Goal: Task Accomplishment & Management: Complete application form

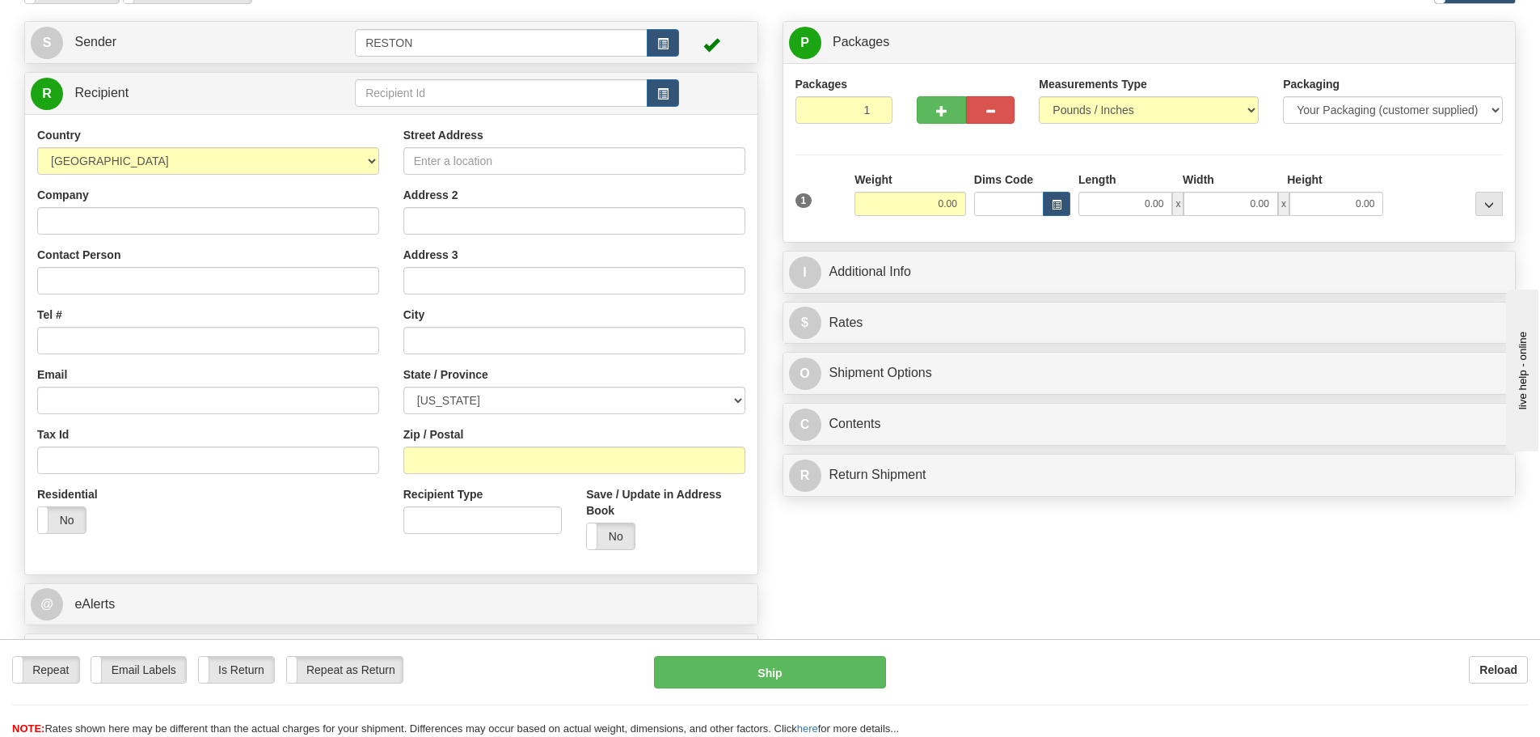
scroll to position [81, 0]
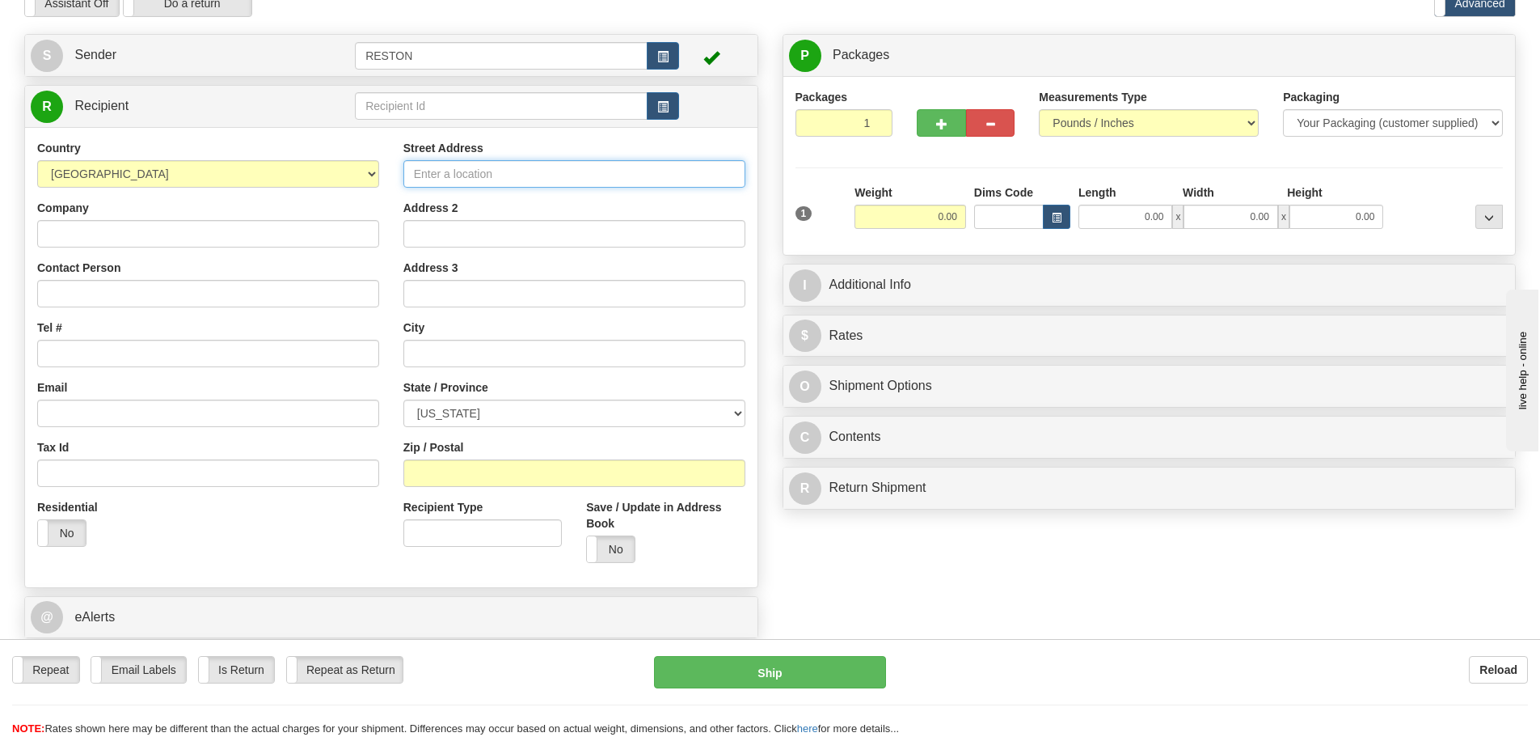
click at [495, 167] on input "Street Address" at bounding box center [574, 173] width 342 height 27
type input "[STREET_ADDRESS]"
type input "[PERSON_NAME] Infrastructure"
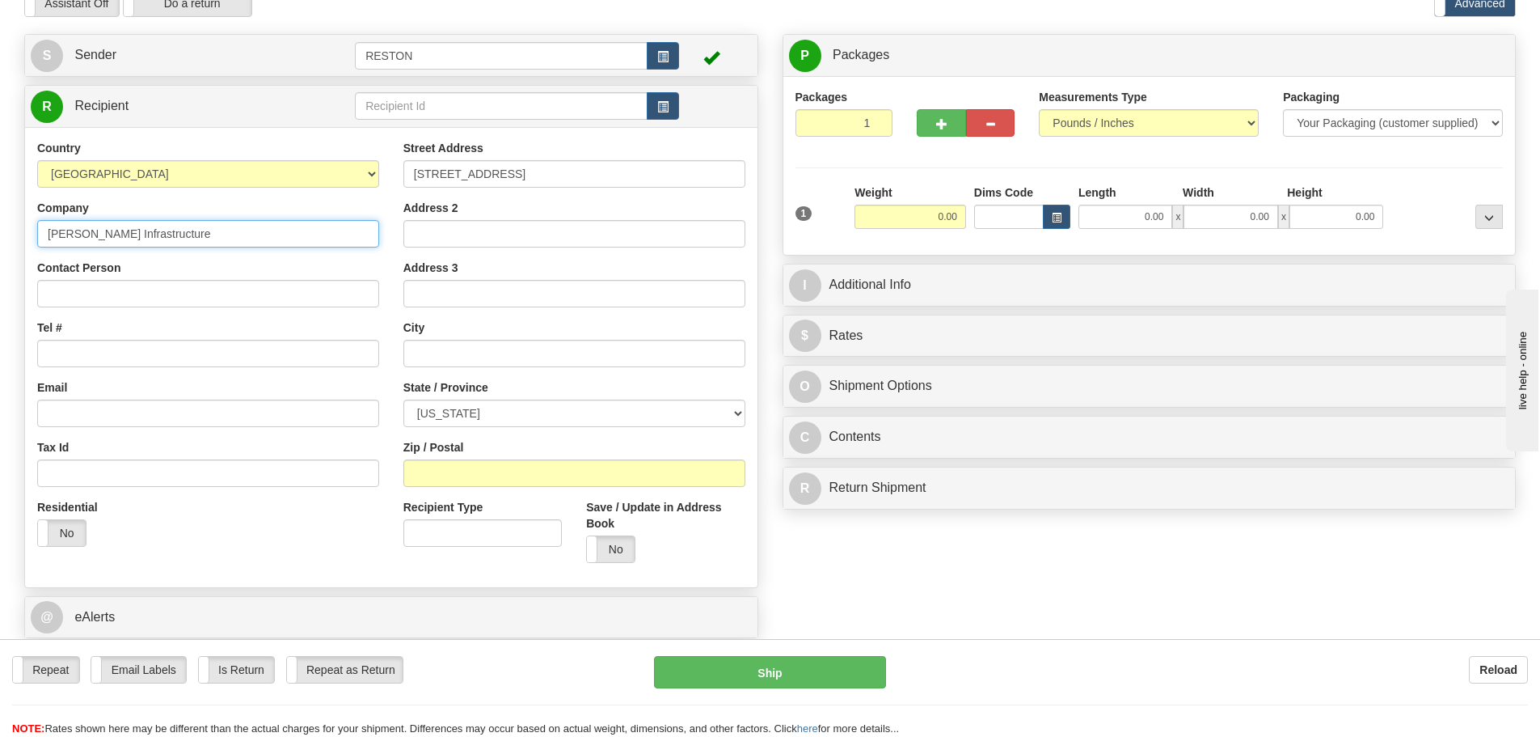
type input "[PERSON_NAME]"
type input "Mesquite"
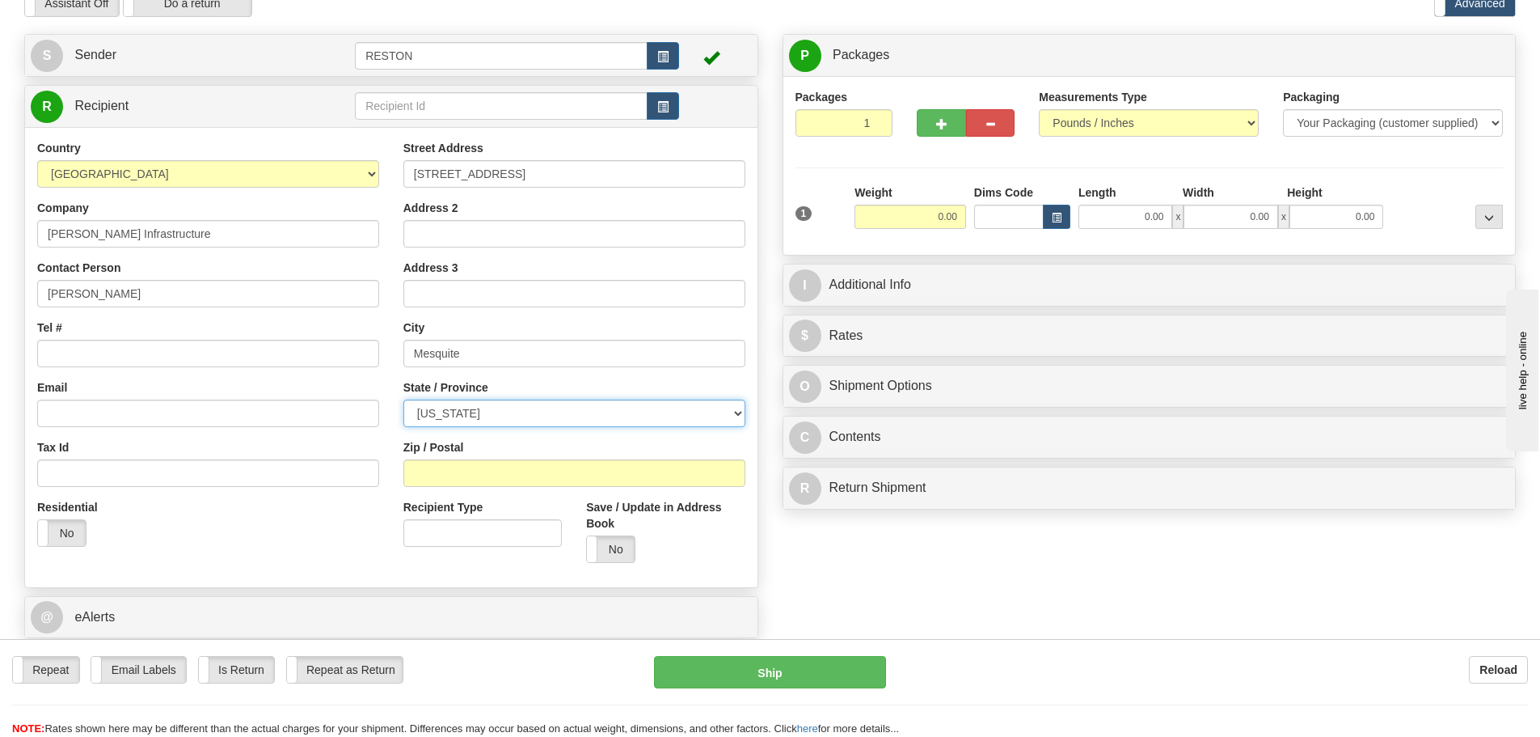
select select "NV"
type input "89027"
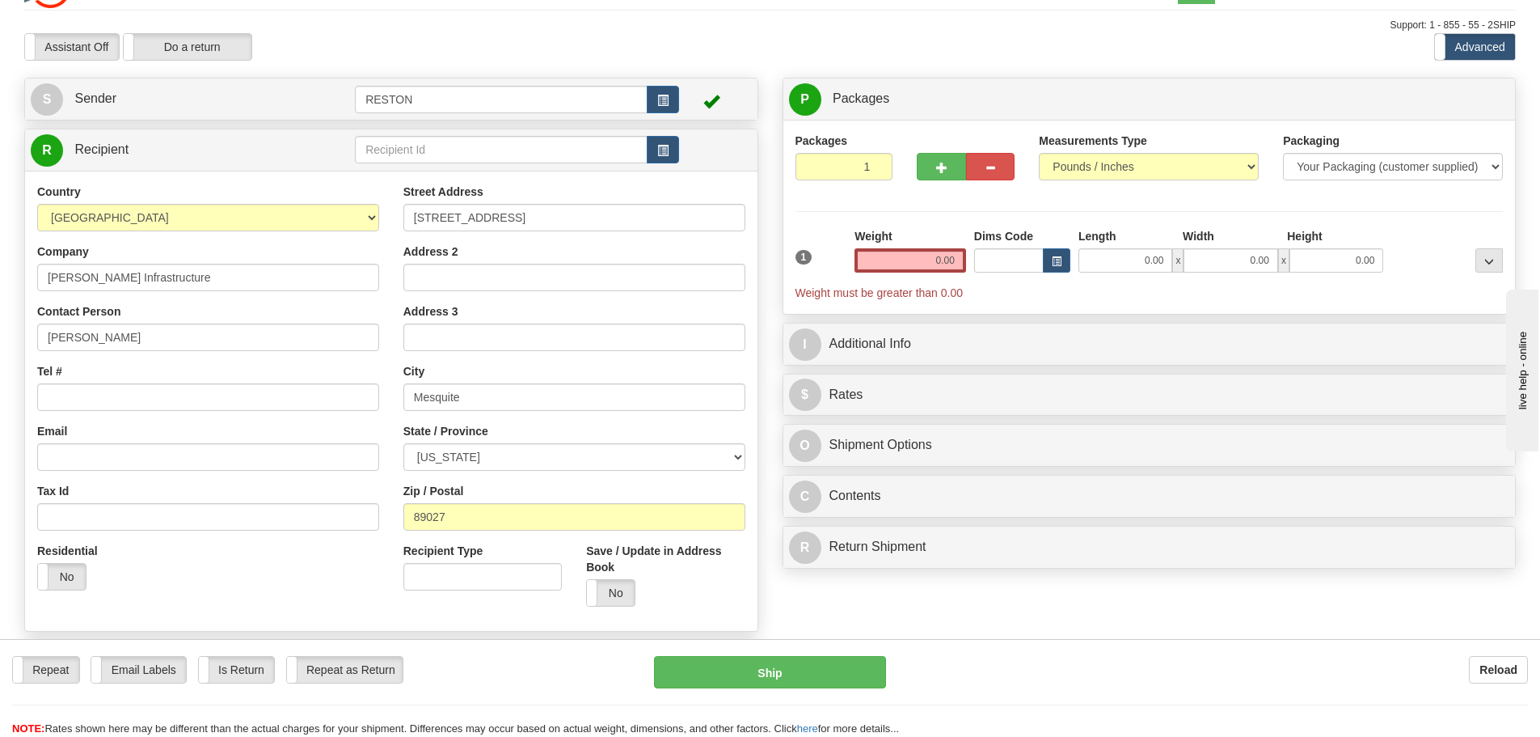
scroll to position [0, 0]
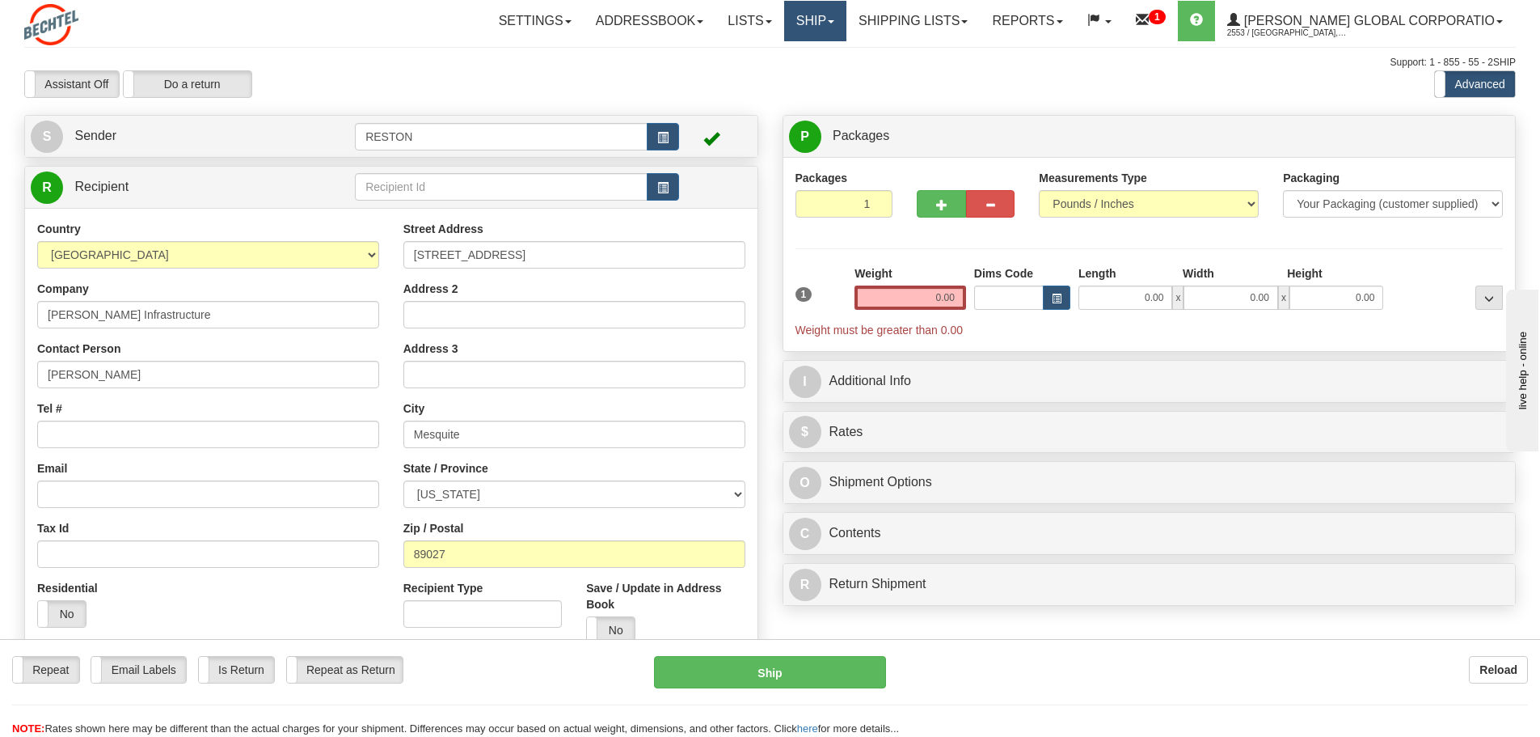
click at [846, 14] on link "Ship" at bounding box center [815, 21] width 62 height 40
click at [796, 55] on span "Ship Screen" at bounding box center [764, 56] width 61 height 13
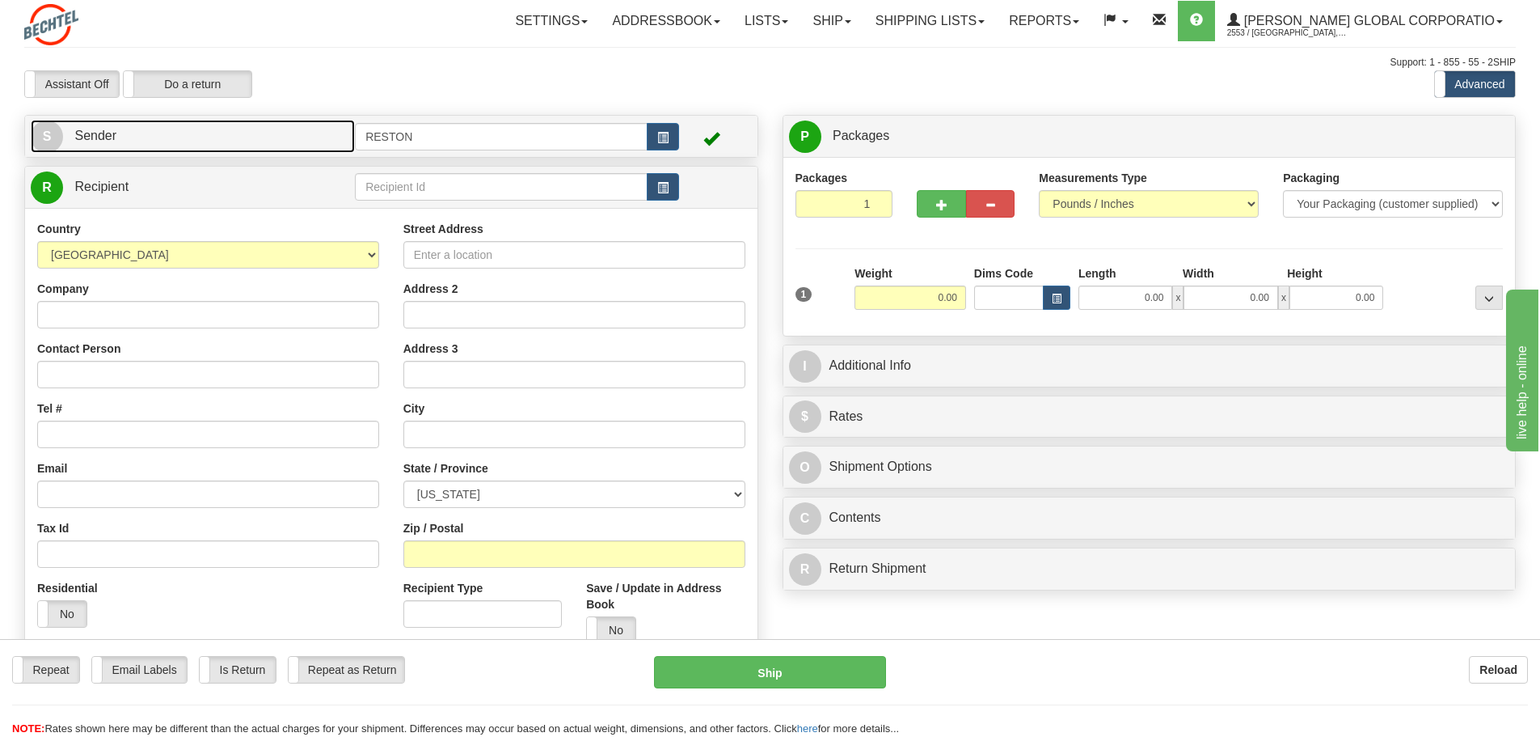
click at [96, 149] on link "S Sender" at bounding box center [193, 136] width 324 height 33
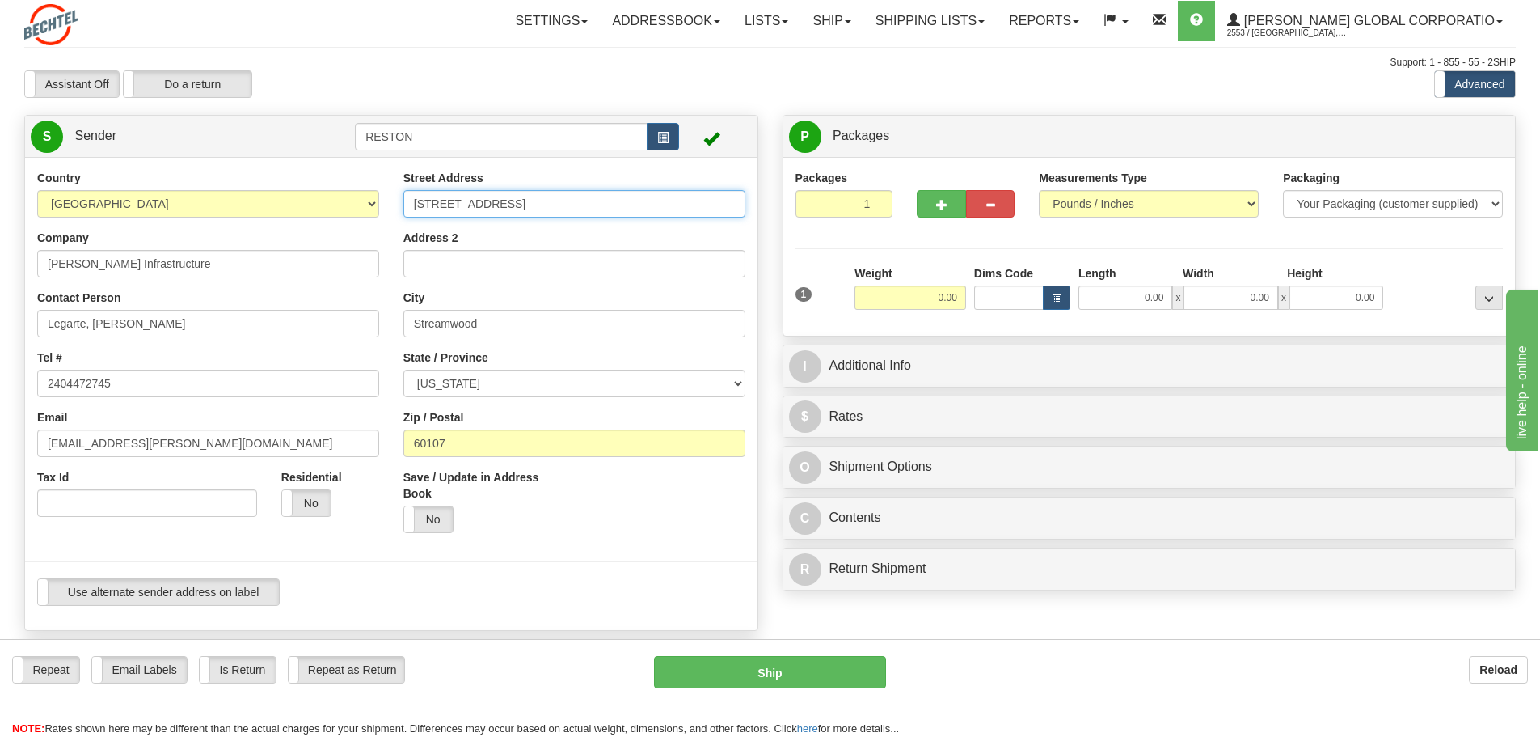
drag, startPoint x: 560, startPoint y: 207, endPoint x: 154, endPoint y: 214, distance: 405.9
click at [154, 214] on div "Country AFGHANISTAN ALAND ISLANDS ALBANIA ALGERIA AMERICAN SAMOA ANDORRA ANGOLA…" at bounding box center [391, 394] width 732 height 448
type input "[STREET_ADDRESS]"
select select "NV"
drag, startPoint x: 518, startPoint y: 324, endPoint x: 325, endPoint y: 322, distance: 193.2
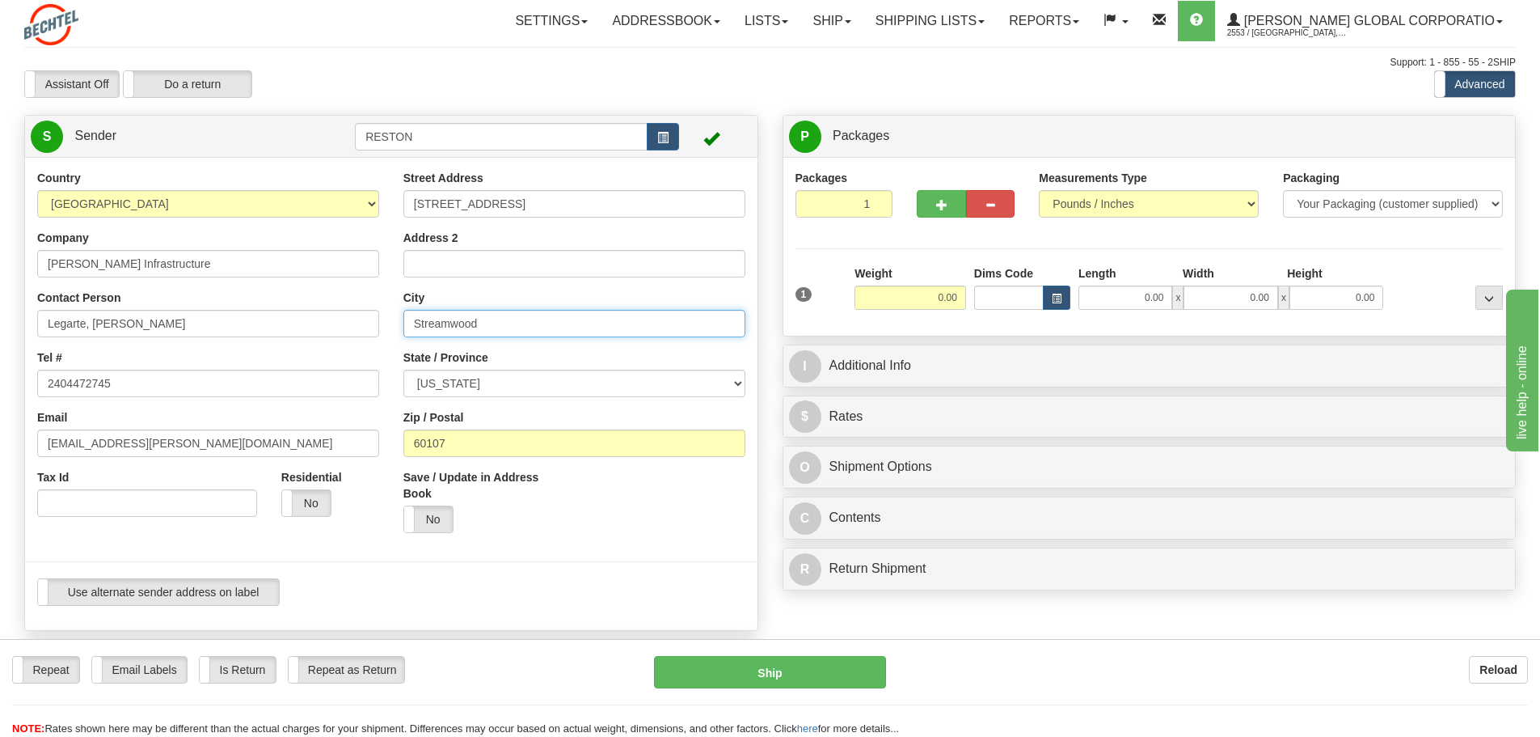
click at [327, 322] on div "Country AFGHANISTAN ALAND ISLANDS ALBANIA ALGERIA AMERICAN SAMOA ANDORRA ANGOLA…" at bounding box center [391, 394] width 732 height 448
type input "Mesquite"
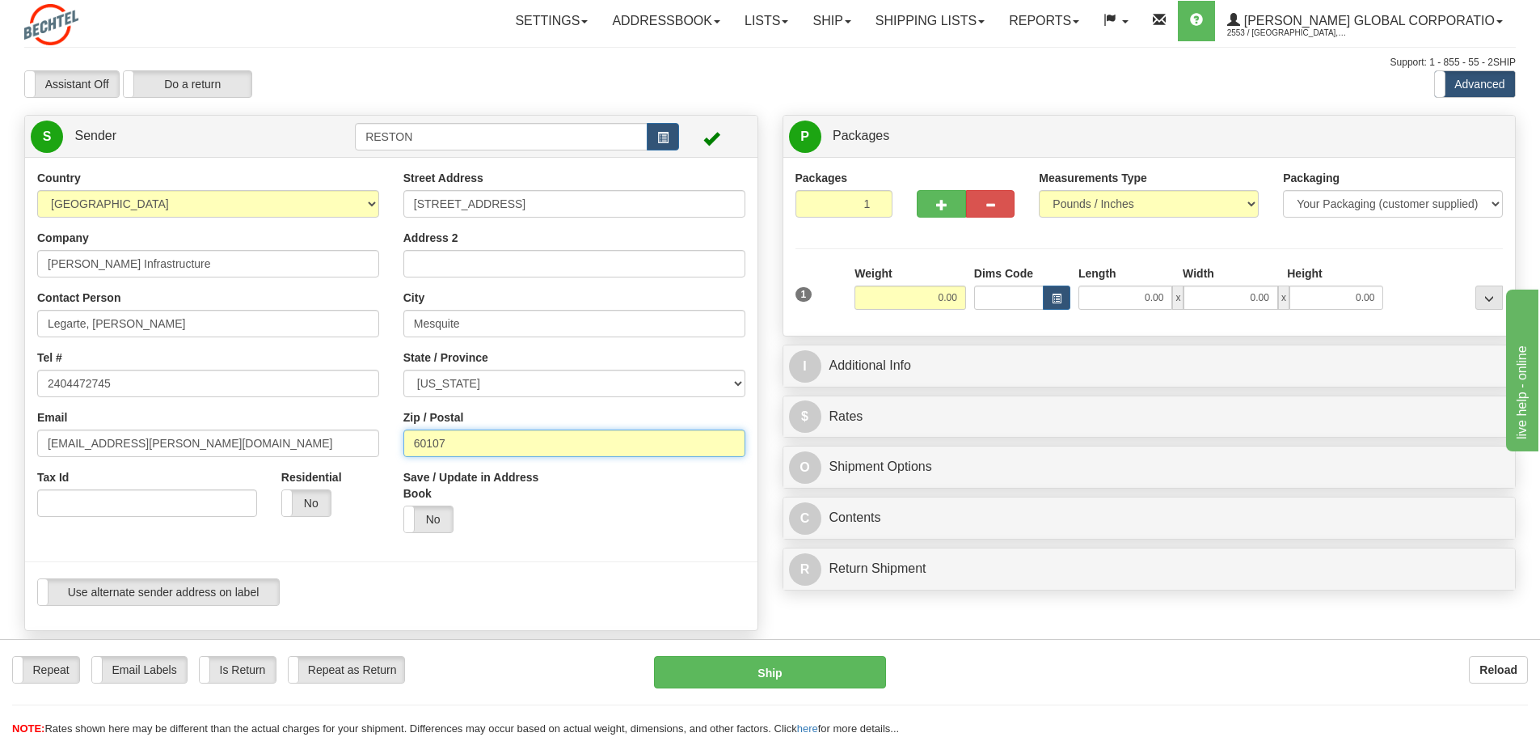
drag, startPoint x: 479, startPoint y: 445, endPoint x: 342, endPoint y: 448, distance: 136.7
click at [342, 448] on div "Country AFGHANISTAN ALAND ISLANDS ALBANIA ALGERIA AMERICAN SAMOA ANDORRA ANGOLA…" at bounding box center [391, 394] width 732 height 448
type input "89027"
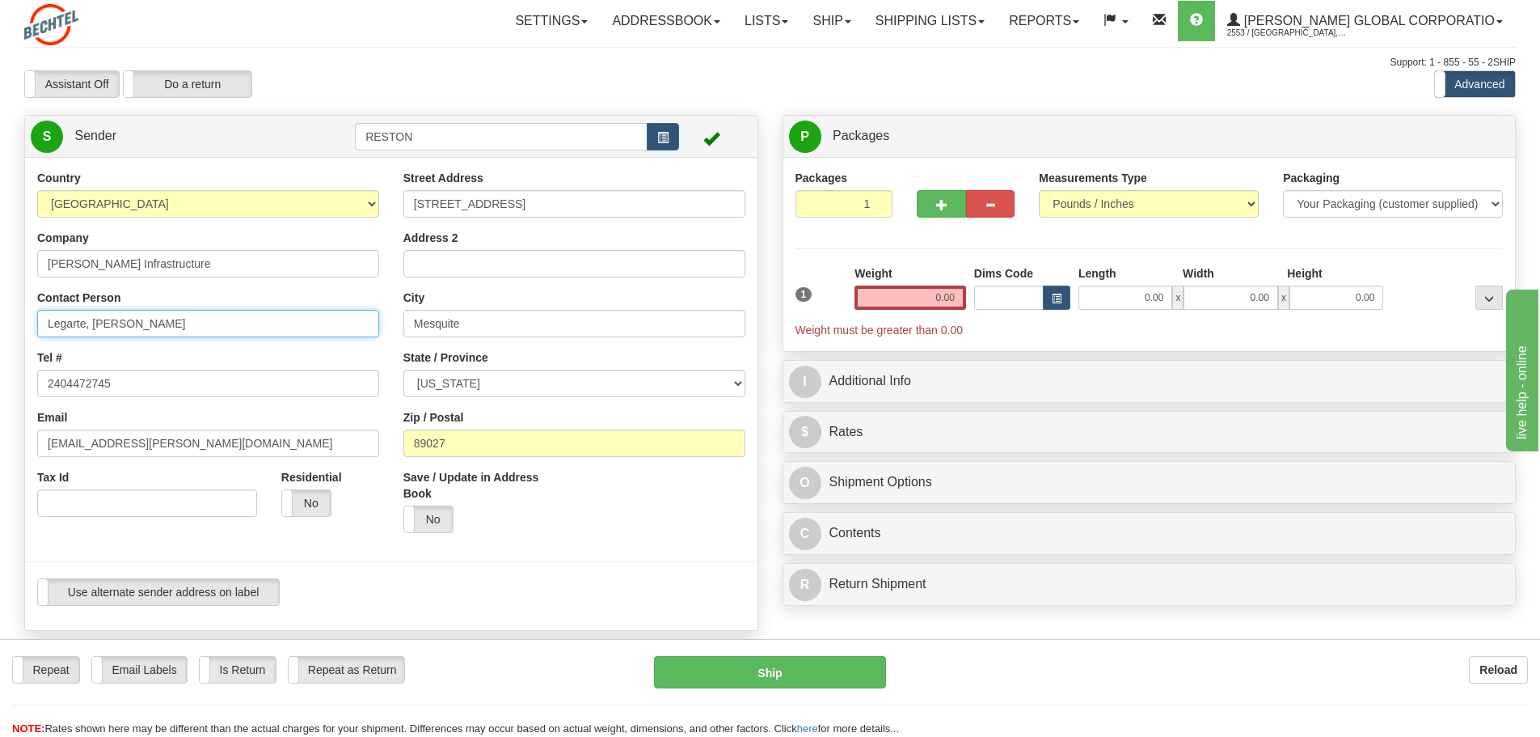
drag, startPoint x: 215, startPoint y: 325, endPoint x: 0, endPoint y: 278, distance: 220.1
click at [0, 278] on div "Toggle navigation Settings Shipping Preferences Fields Preferences New" at bounding box center [770, 666] width 1540 height 1333
type input "John Petrocelli"
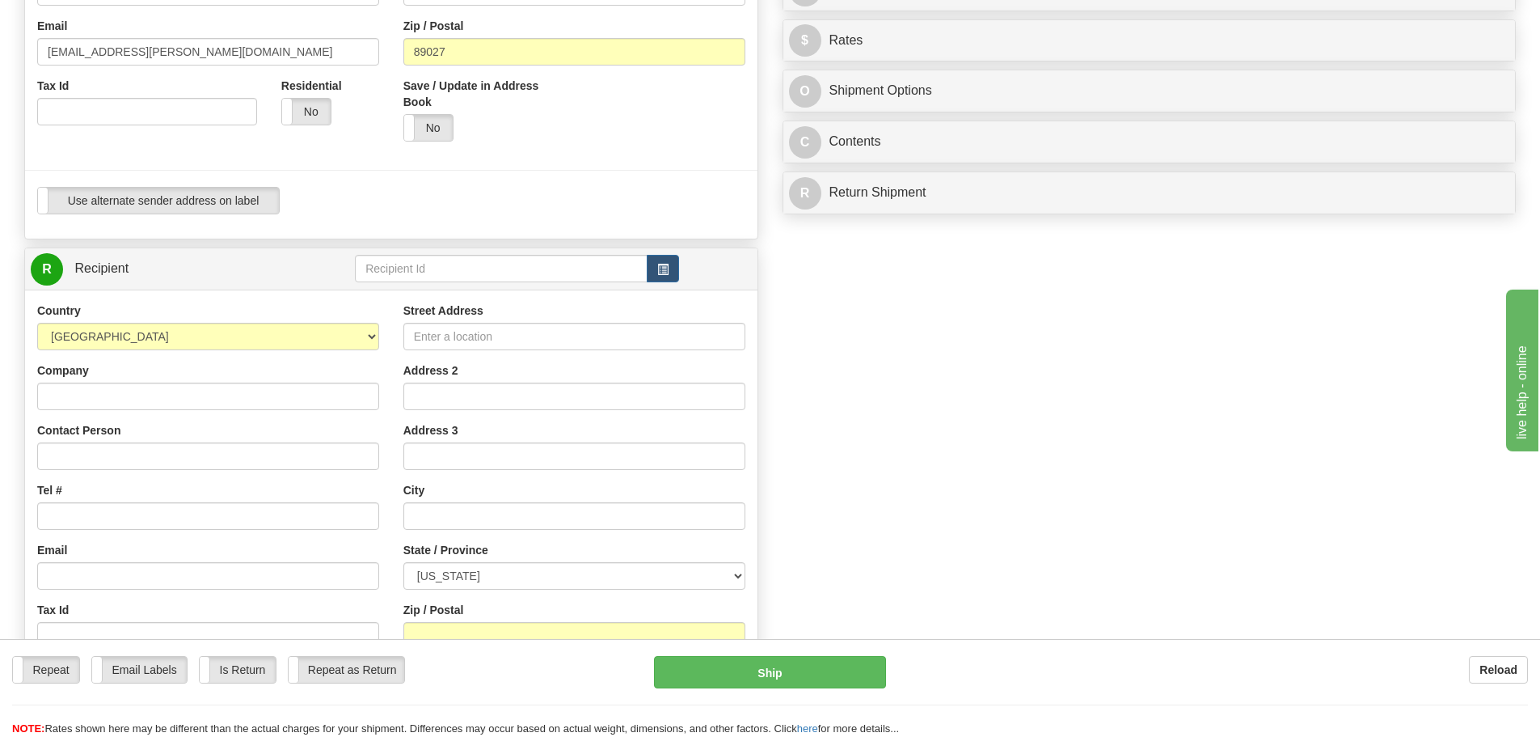
scroll to position [404, 0]
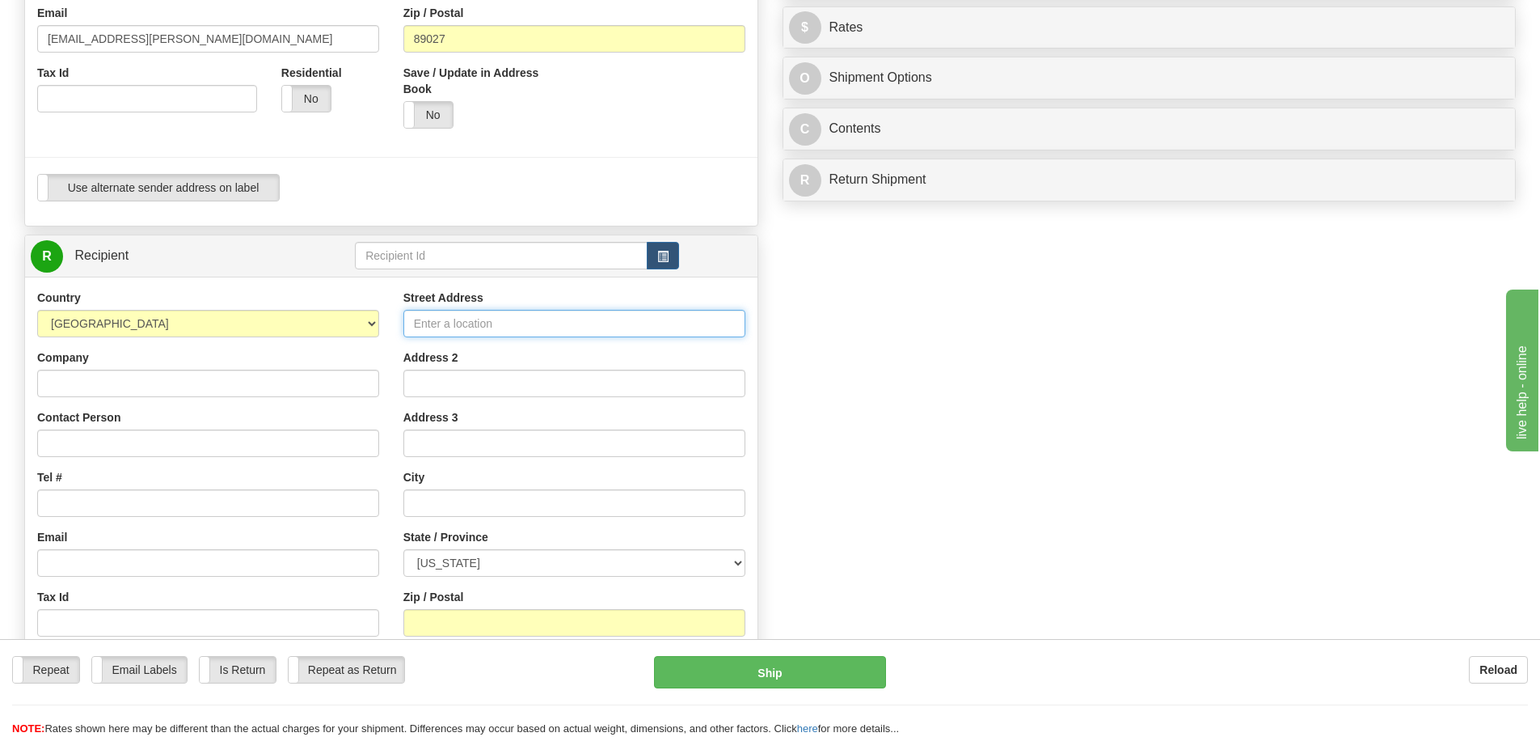
click at [569, 318] on input "Street Address" at bounding box center [574, 323] width 342 height 27
type input "4618 W 200N"
type input "[PERSON_NAME] Infrastructure"
type input "Steven Kindred/Elizabeth Perez"
type input "Winamac"
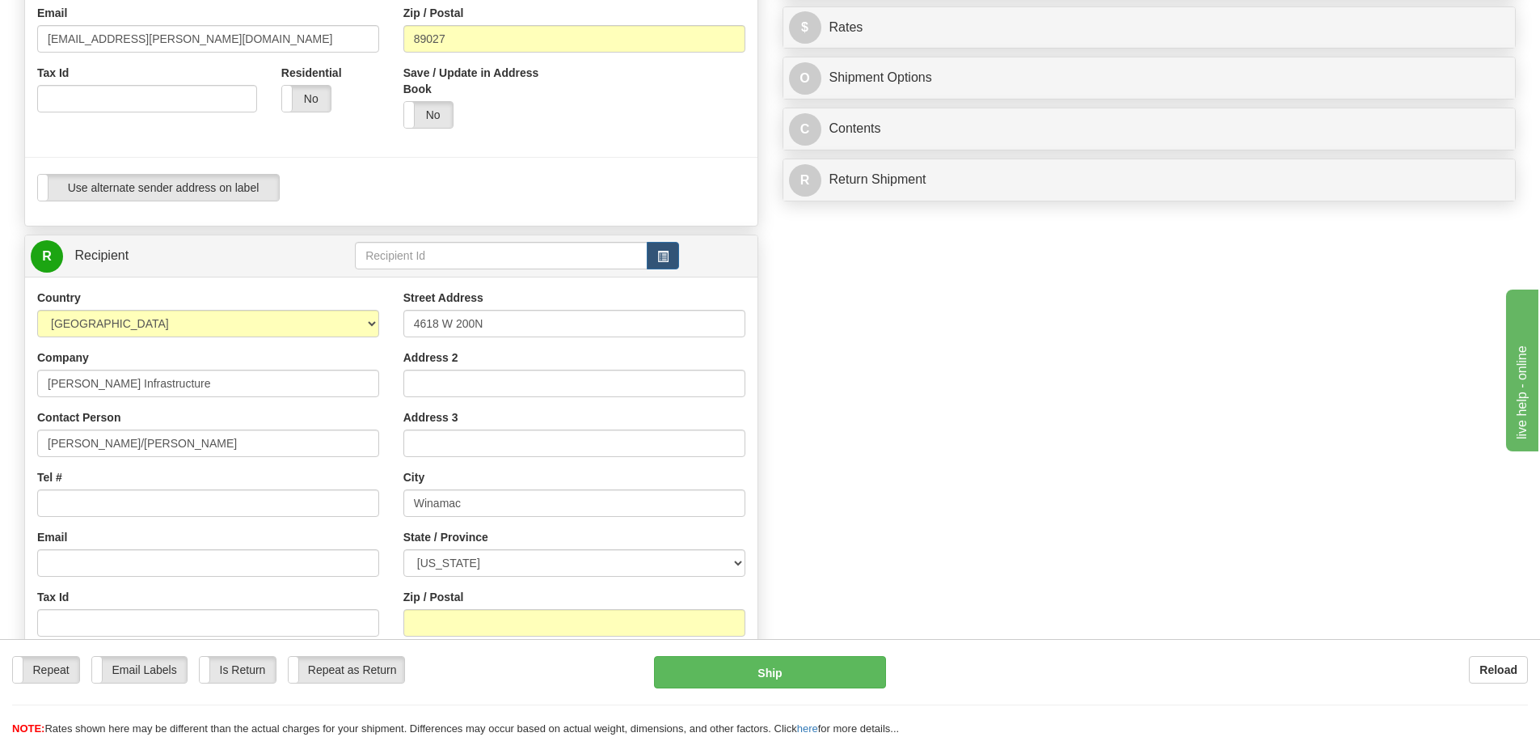
select select "IN"
type input "46996"
click at [244, 442] on input "Steven Kindred/Elizabeth Perez" at bounding box center [208, 442] width 342 height 27
drag, startPoint x: 249, startPoint y: 437, endPoint x: 21, endPoint y: 444, distance: 228.1
click at [21, 444] on div "Create a label for the return Create Pickup Without Label S Sender RESTON" at bounding box center [391, 279] width 758 height 1136
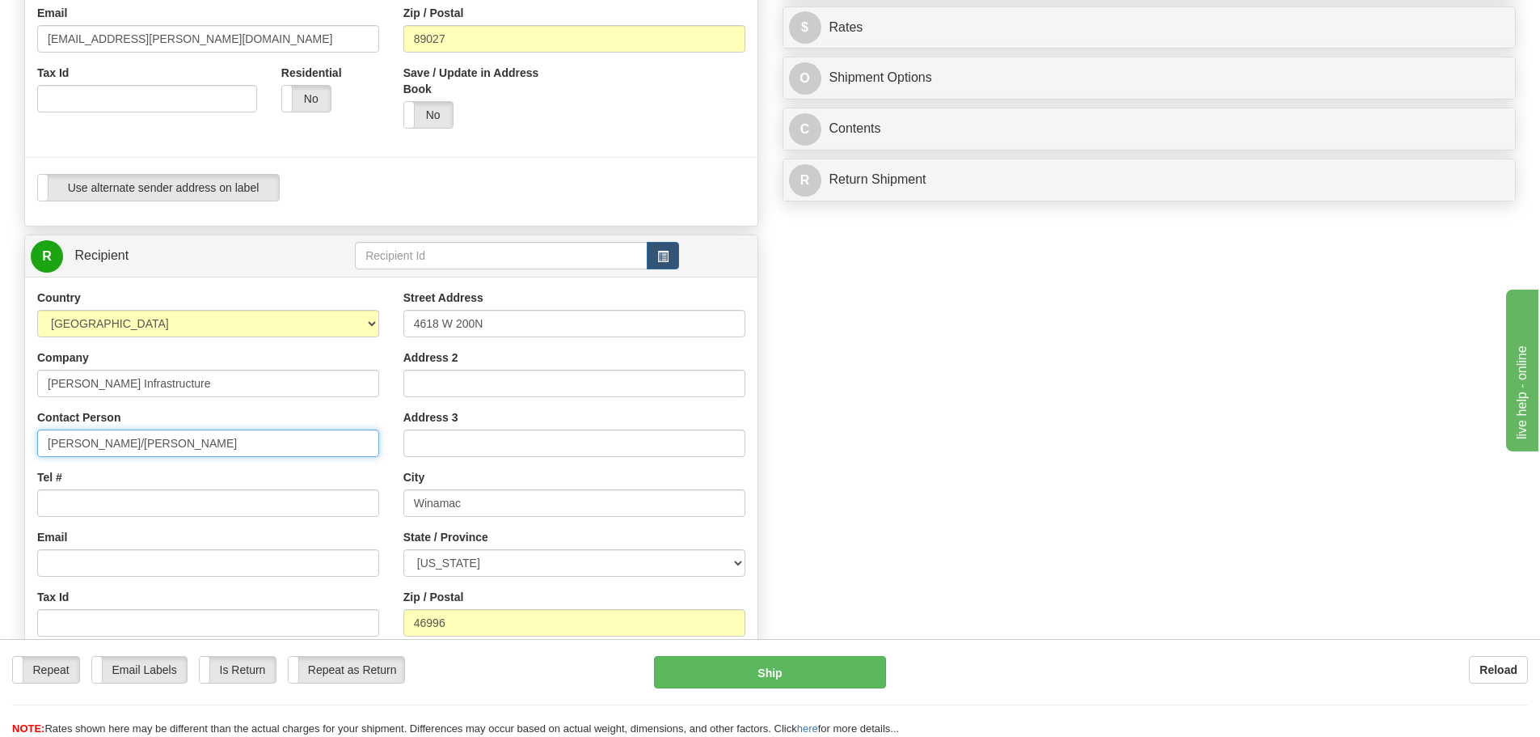
type input "Rodel Legarte/Steve Kindred"
click at [1168, 481] on div "Create a label for the return Create Pickup Without Label S" at bounding box center [770, 279] width 1516 height 1136
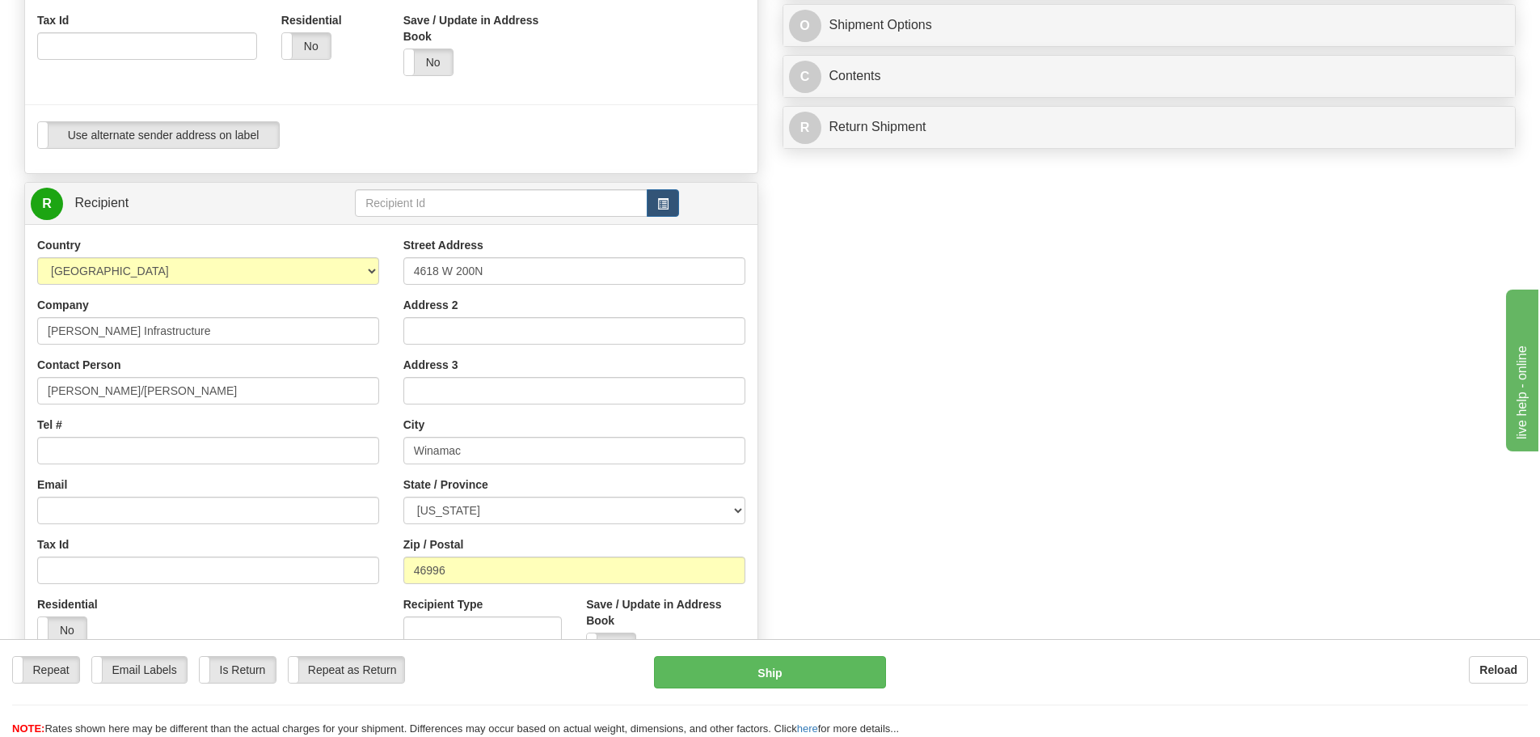
scroll to position [485, 0]
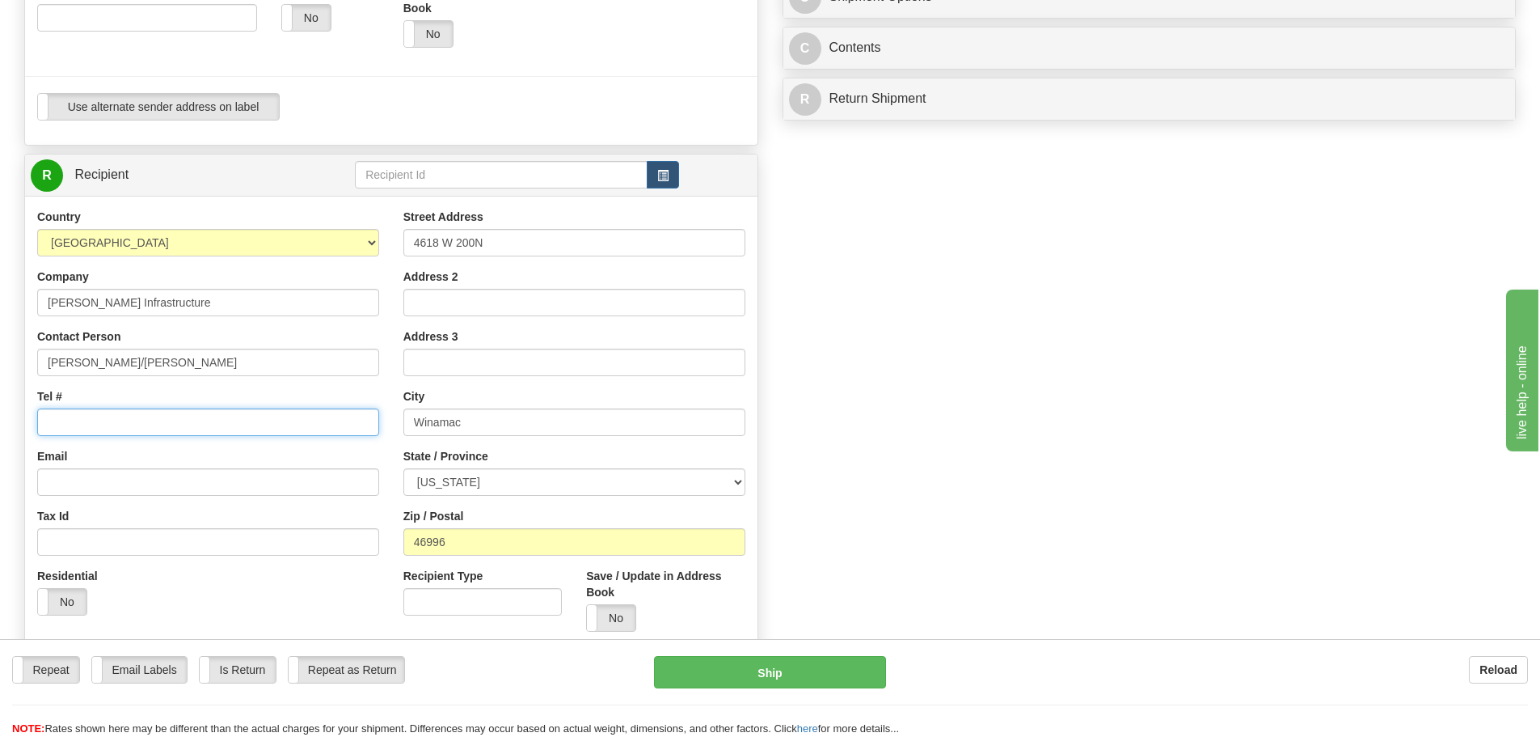
click at [191, 428] on input "Tel #" at bounding box center [208, 421] width 342 height 27
type input "2404472745"
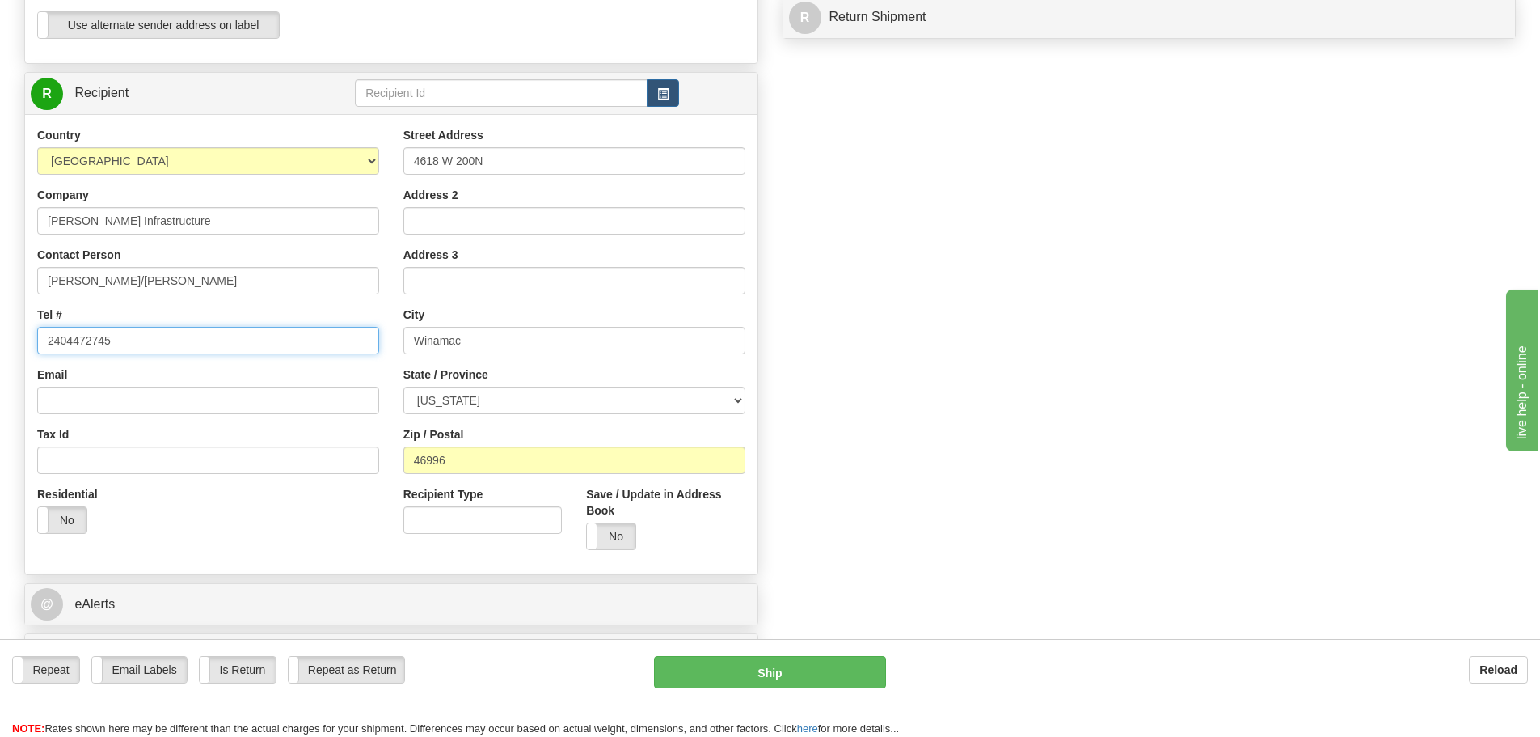
scroll to position [647, 0]
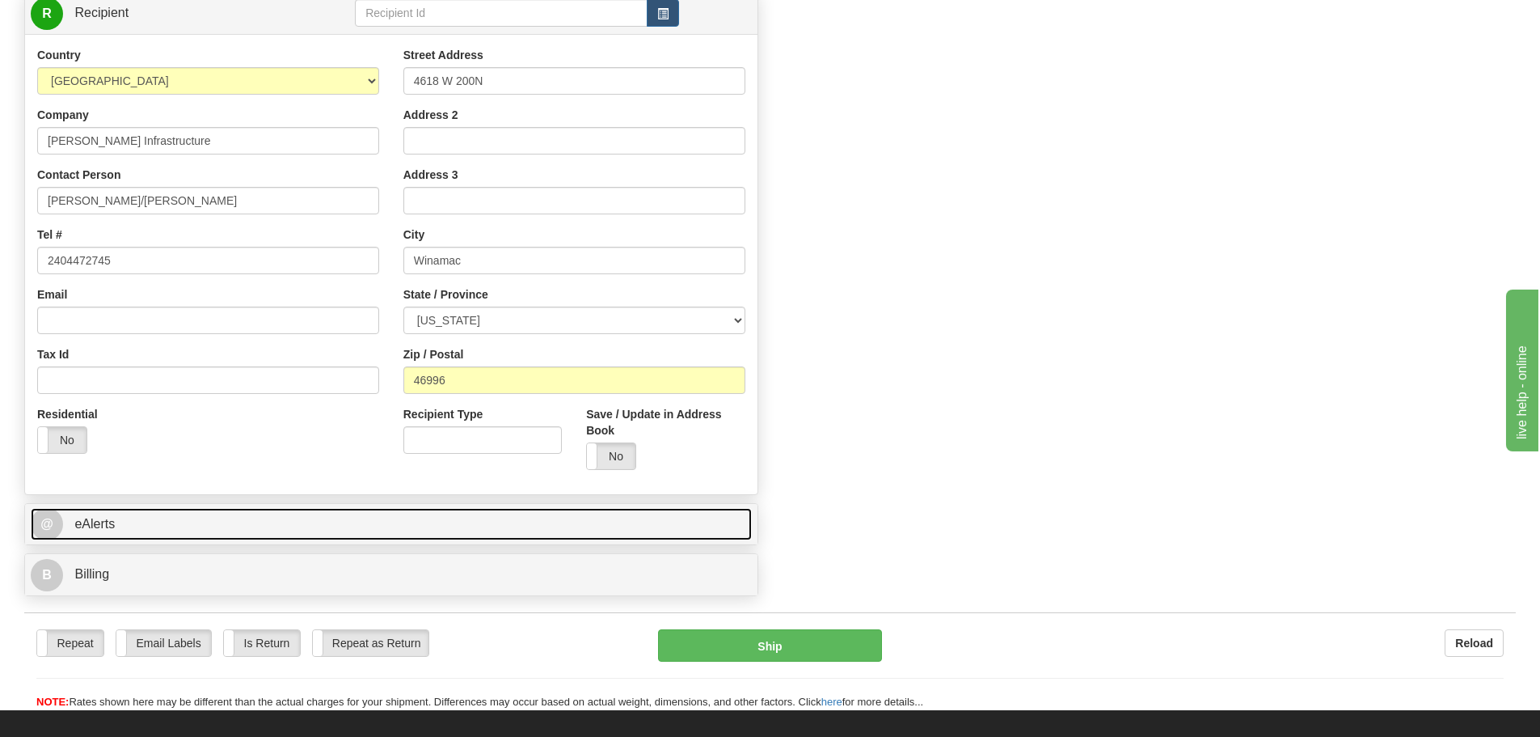
click at [146, 534] on link "@ eAlerts" at bounding box center [391, 524] width 721 height 33
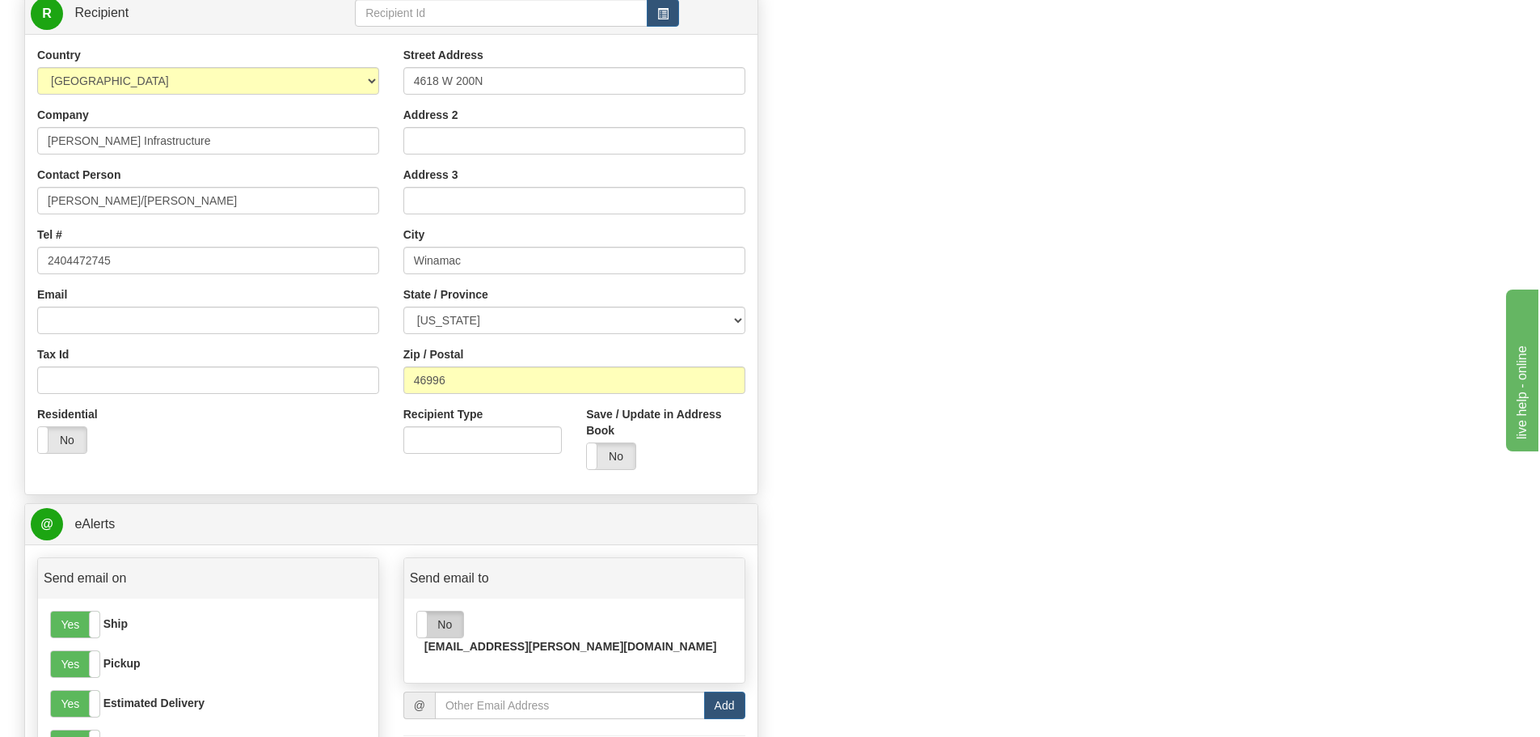
click at [441, 630] on label "No" at bounding box center [440, 624] width 46 height 26
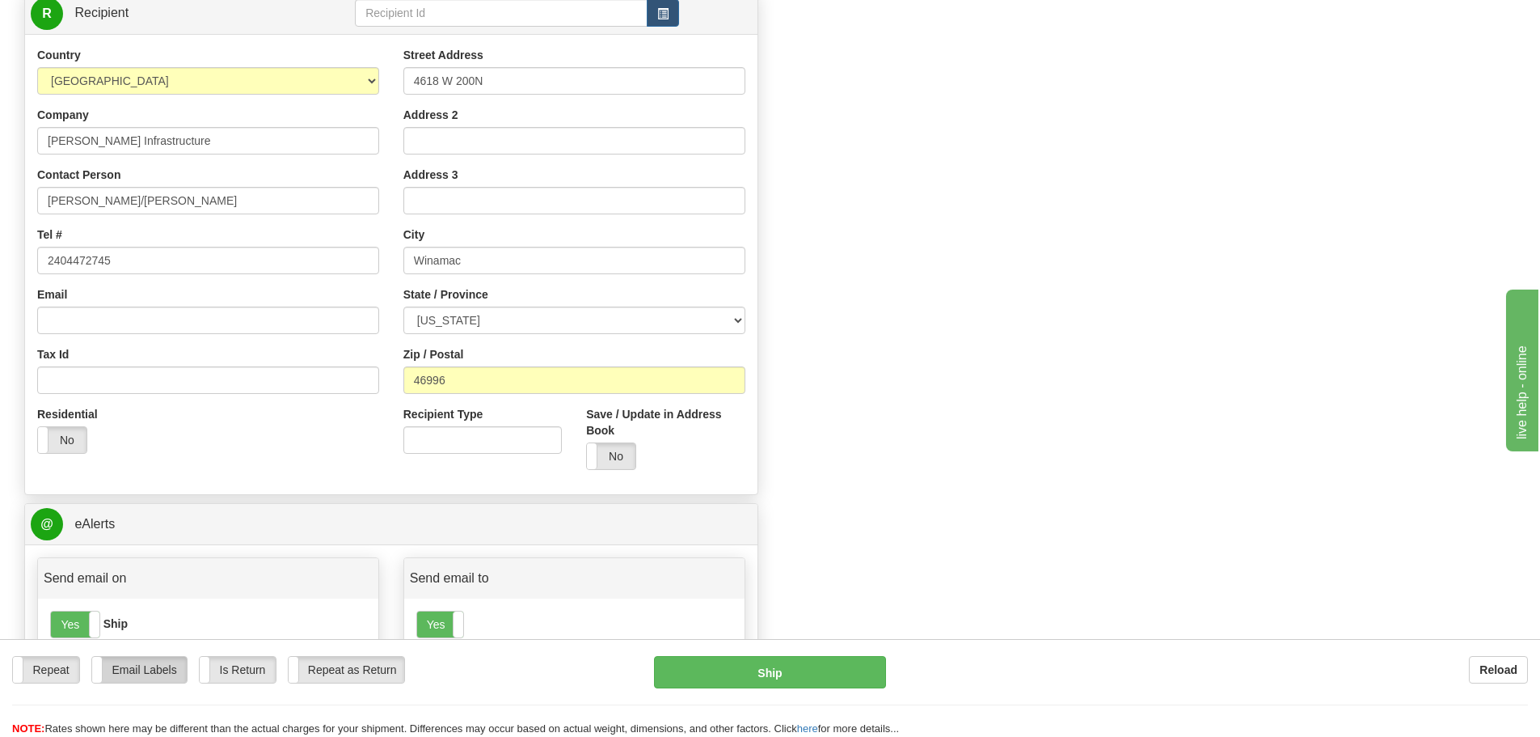
click at [152, 665] on label "Email Labels" at bounding box center [139, 669] width 95 height 26
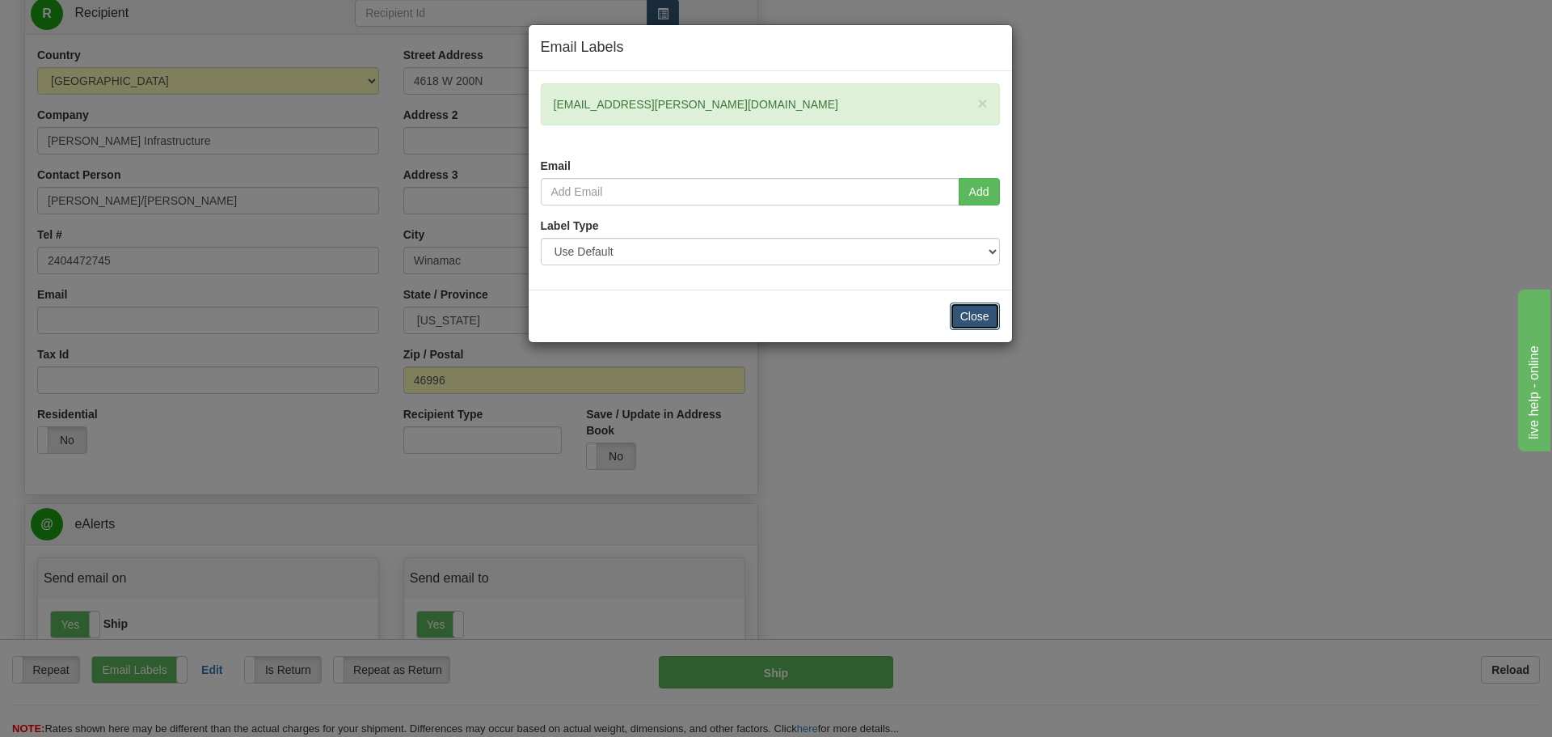
click at [969, 322] on button "Close" at bounding box center [975, 315] width 50 height 27
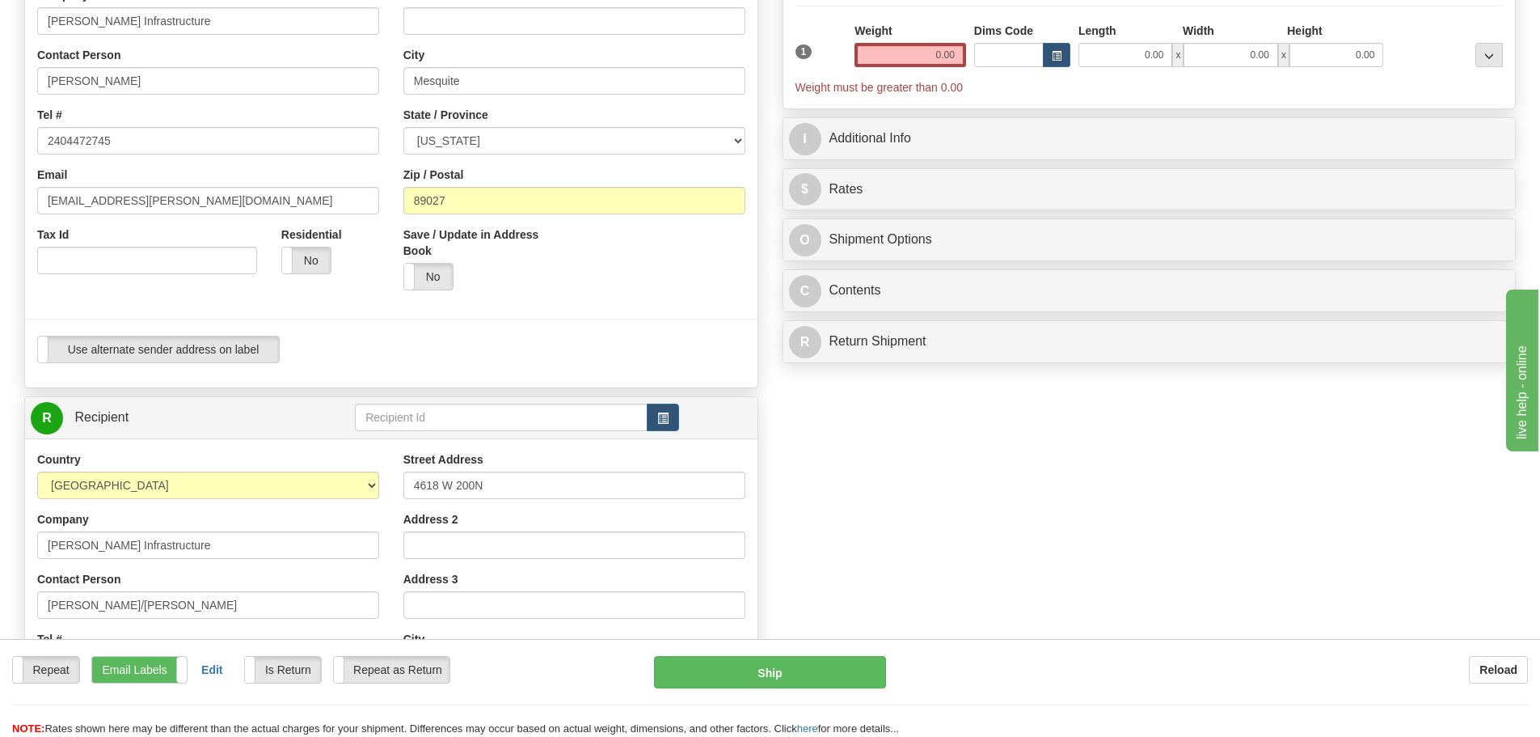
scroll to position [0, 0]
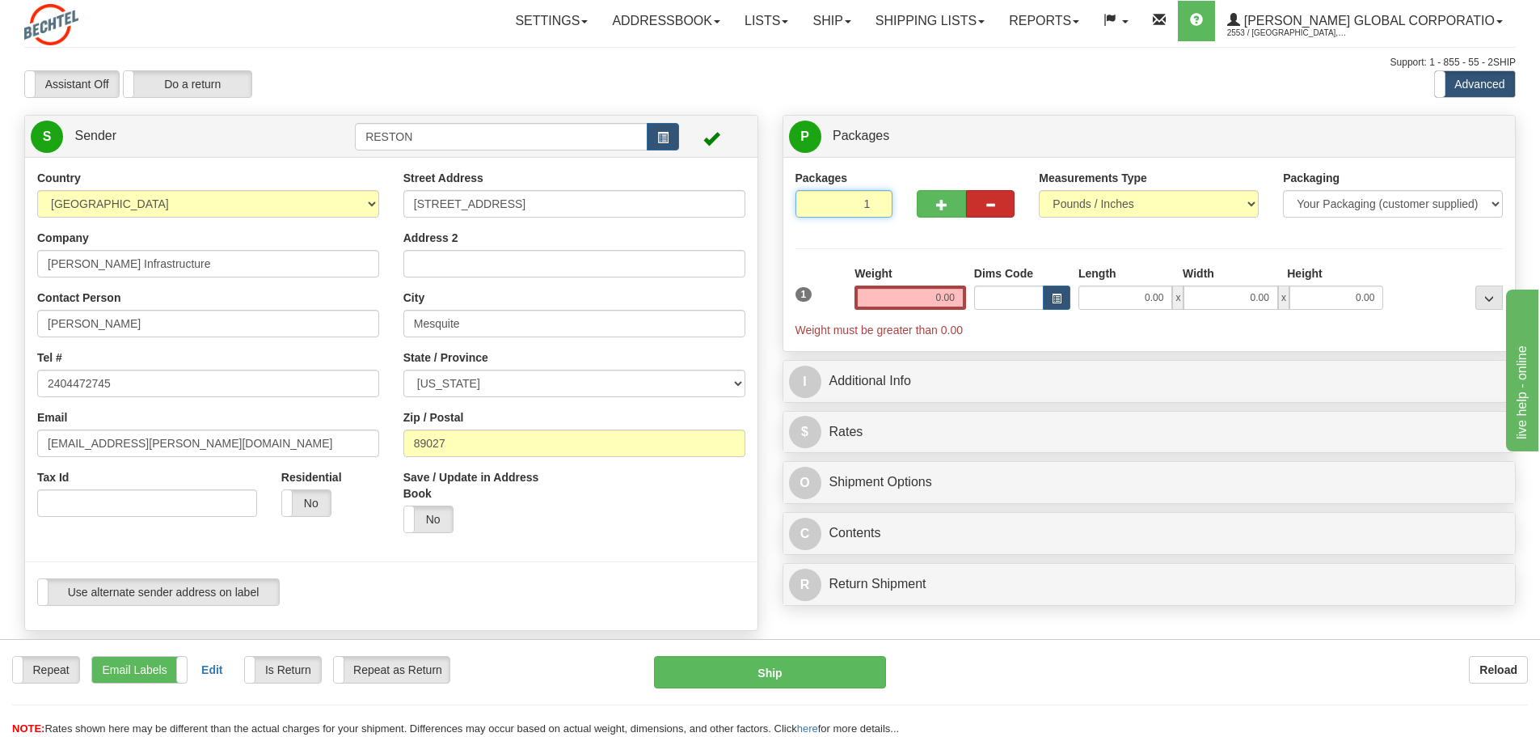
drag, startPoint x: 846, startPoint y: 201, endPoint x: 988, endPoint y: 206, distance: 141.6
click at [988, 206] on div "Packages 1 1" at bounding box center [1149, 201] width 732 height 62
click at [939, 244] on div "Packages 35 1 Measurements Type" at bounding box center [1150, 254] width 708 height 169
drag, startPoint x: 845, startPoint y: 209, endPoint x: 933, endPoint y: 209, distance: 88.1
click at [933, 209] on div "Packages 35 1" at bounding box center [1149, 201] width 732 height 62
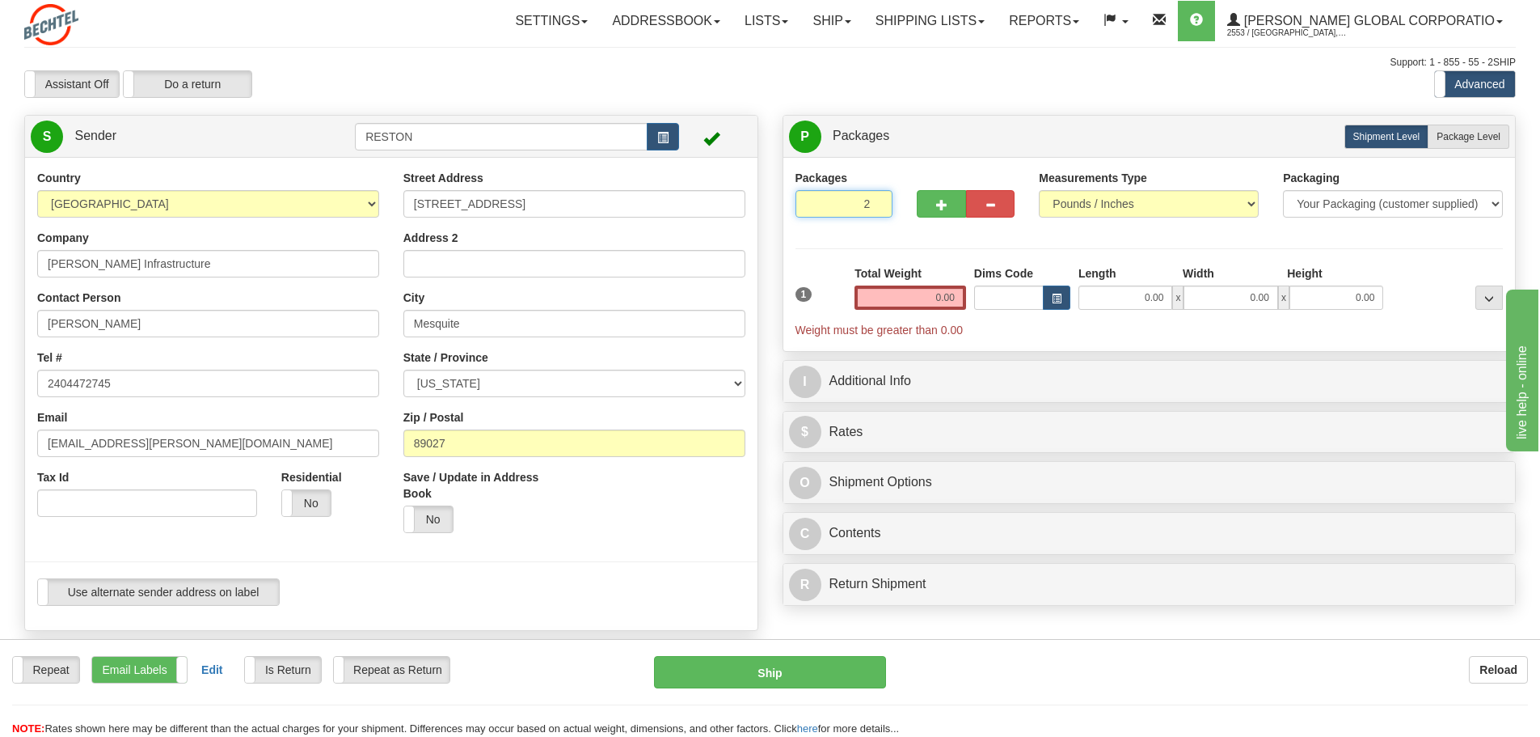
type input "2"
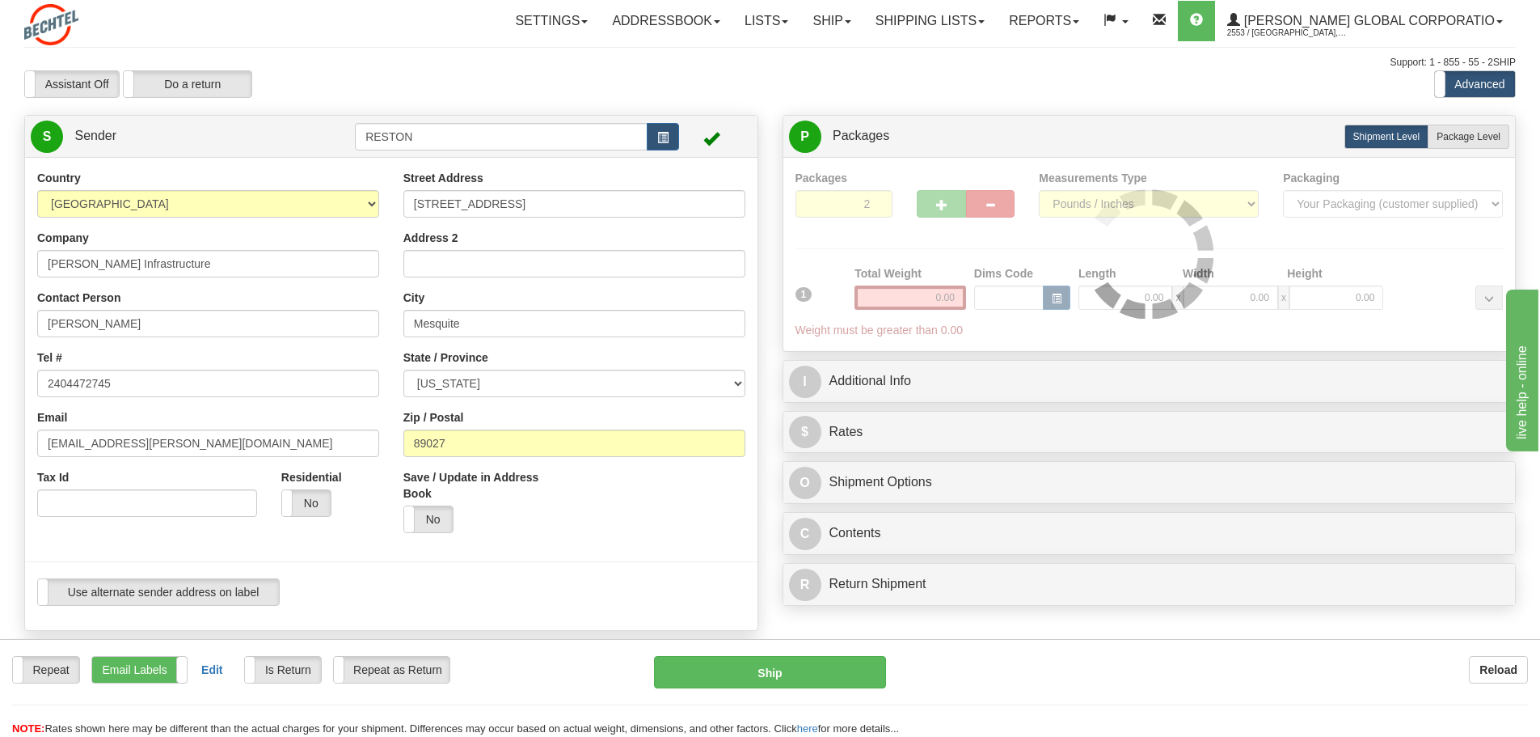
click at [932, 251] on div "Packages 2 1 Measurements Type" at bounding box center [1150, 254] width 708 height 169
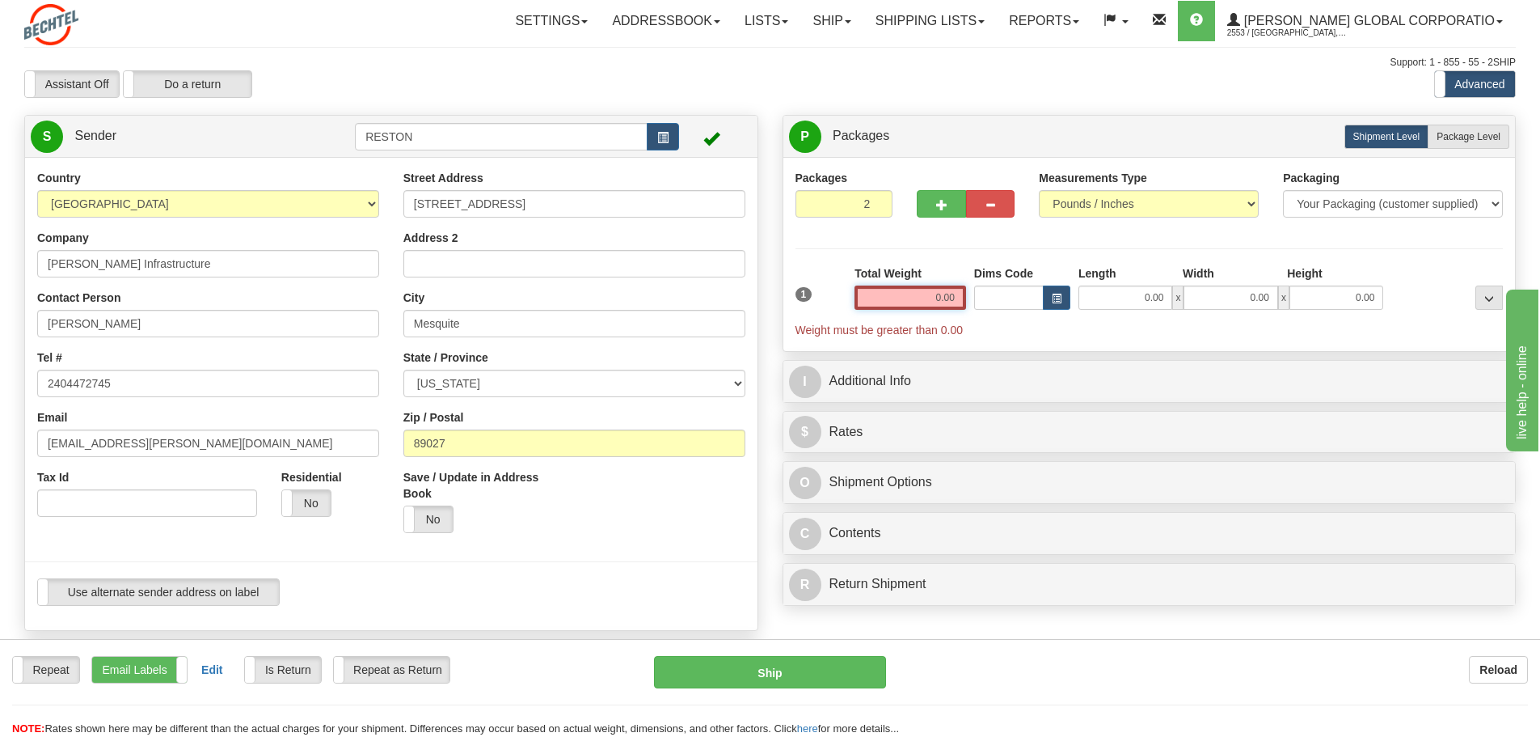
drag, startPoint x: 894, startPoint y: 287, endPoint x: 1034, endPoint y: 292, distance: 139.9
click at [1033, 292] on div "1 Total Weight 0.00 Dims Code x" at bounding box center [1149, 301] width 716 height 73
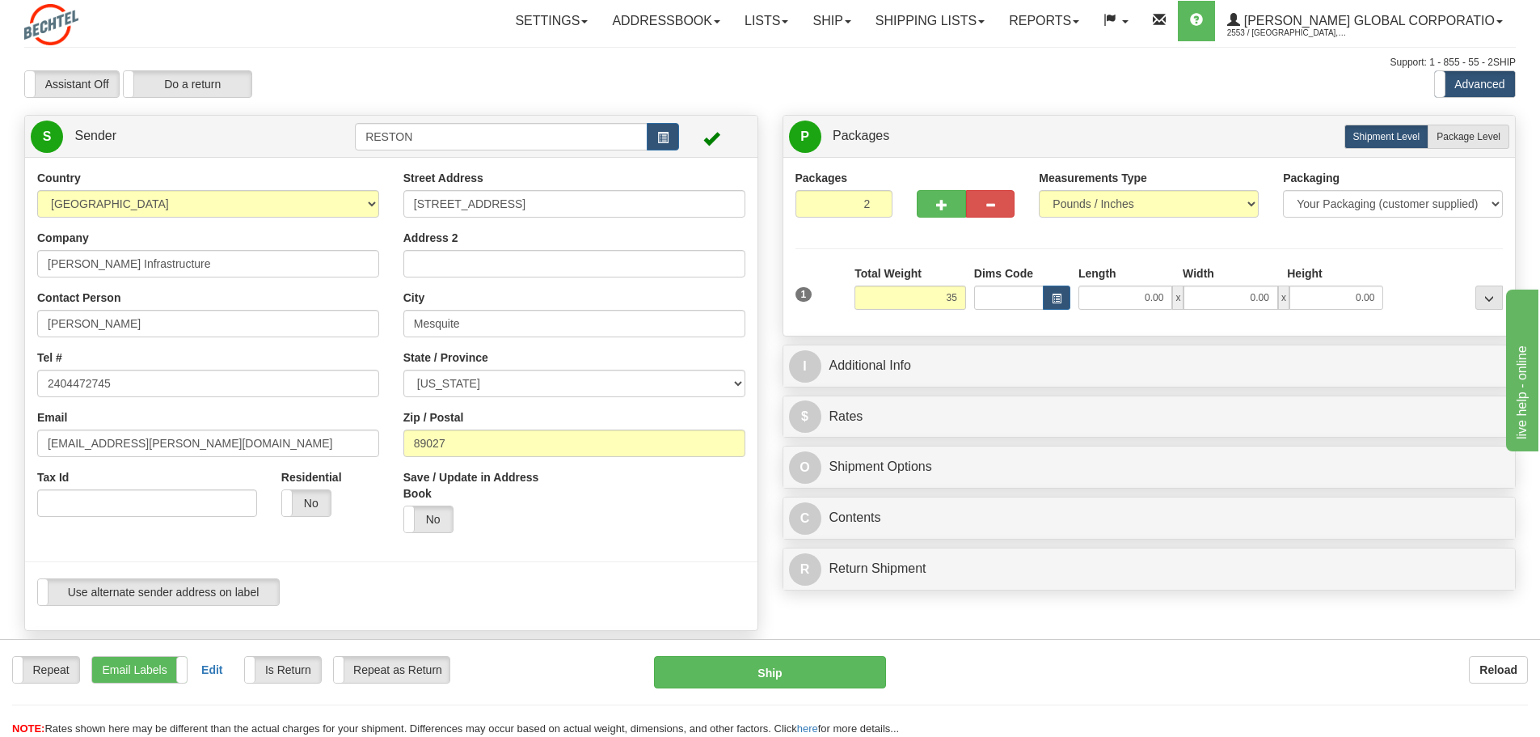
type input "35.00"
click at [1009, 238] on div "Packages 2 1 Measurements Type" at bounding box center [1150, 247] width 708 height 154
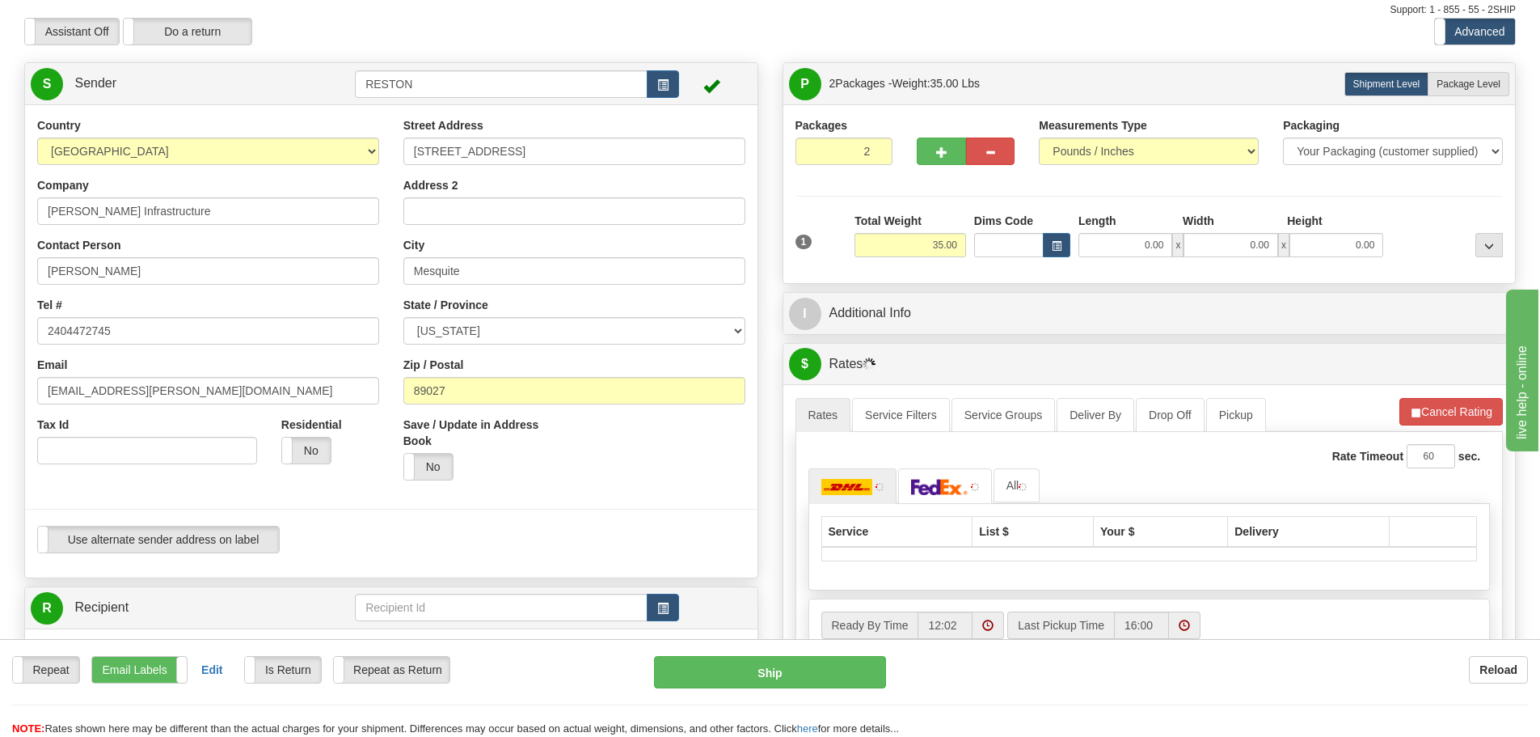
scroll to position [81, 0]
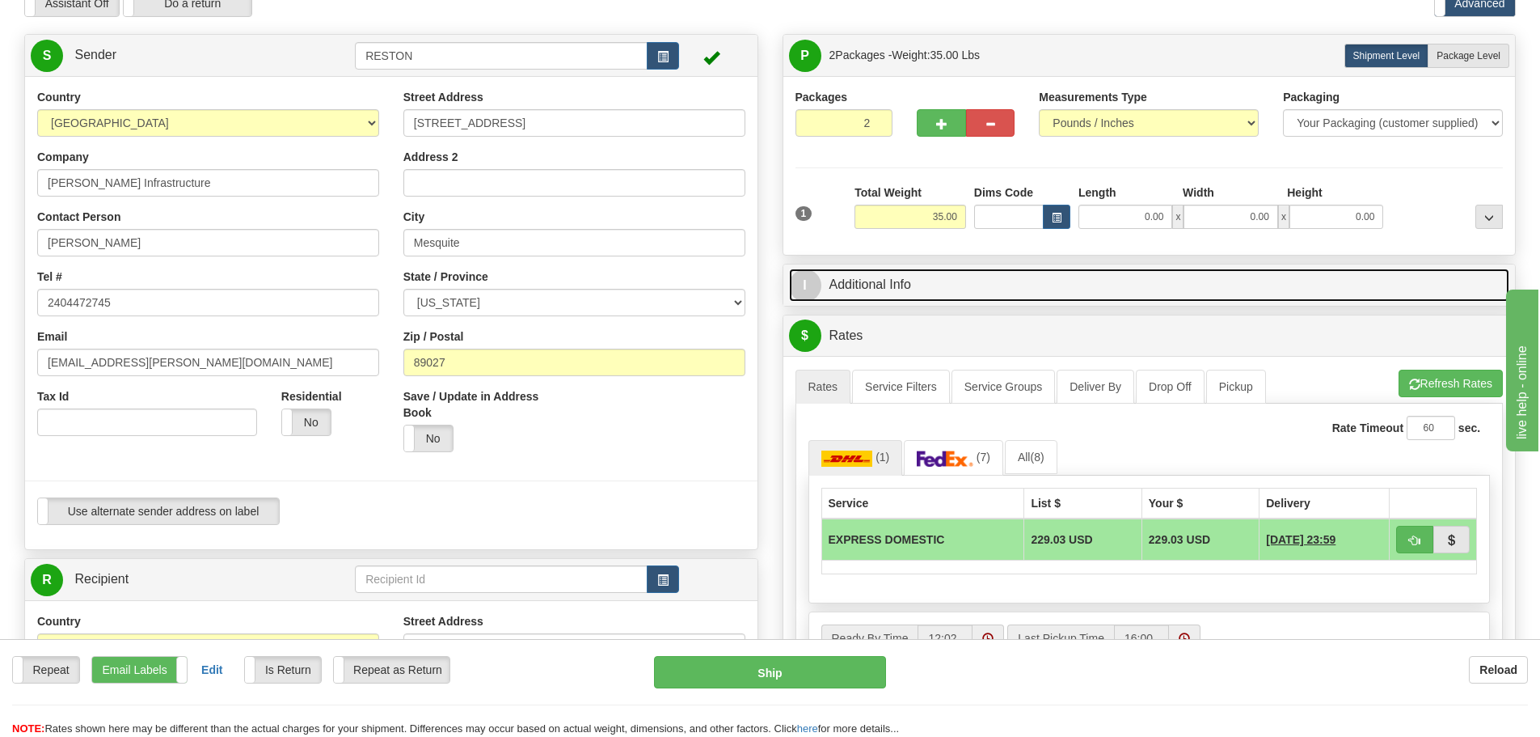
click at [883, 272] on link "I Additional Info" at bounding box center [1149, 284] width 721 height 33
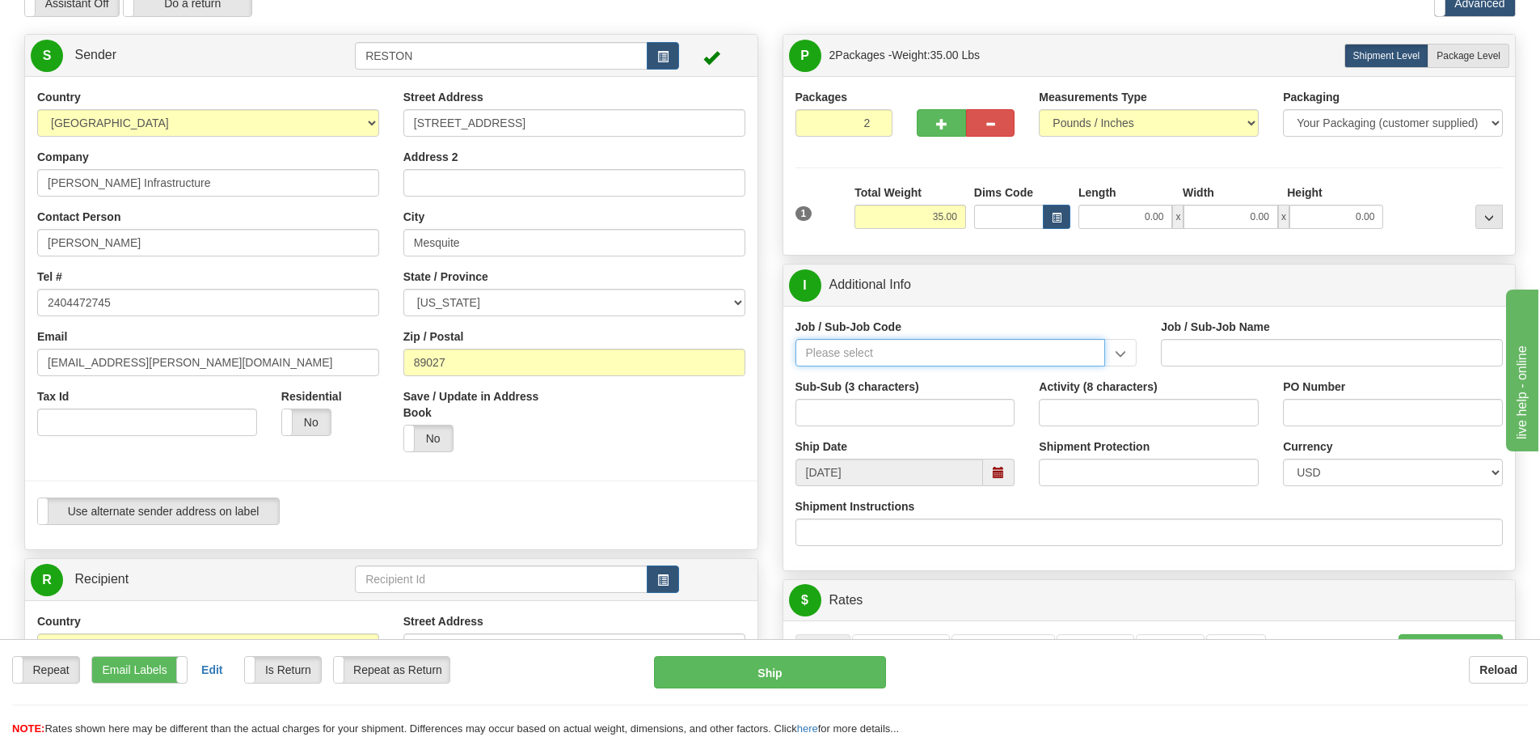
click at [929, 352] on input "Job / Sub-Job Code" at bounding box center [951, 352] width 310 height 27
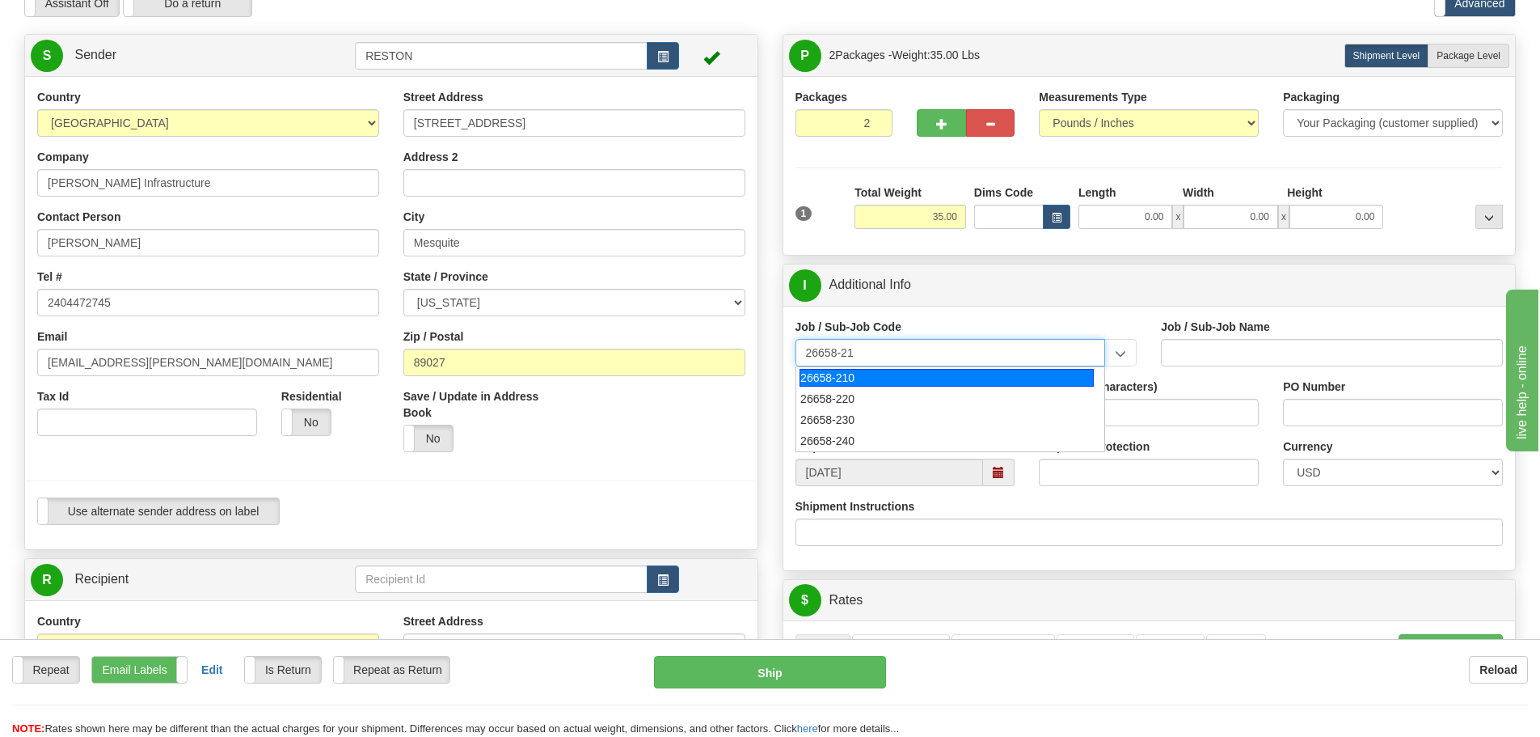
type input "26658-210"
click at [924, 374] on div "26658-210" at bounding box center [947, 378] width 294 height 18
type input "MAMMOTH CENTRAL I SOLAR PROJECT TSA - FIELD NON-M"
type input "26658-210"
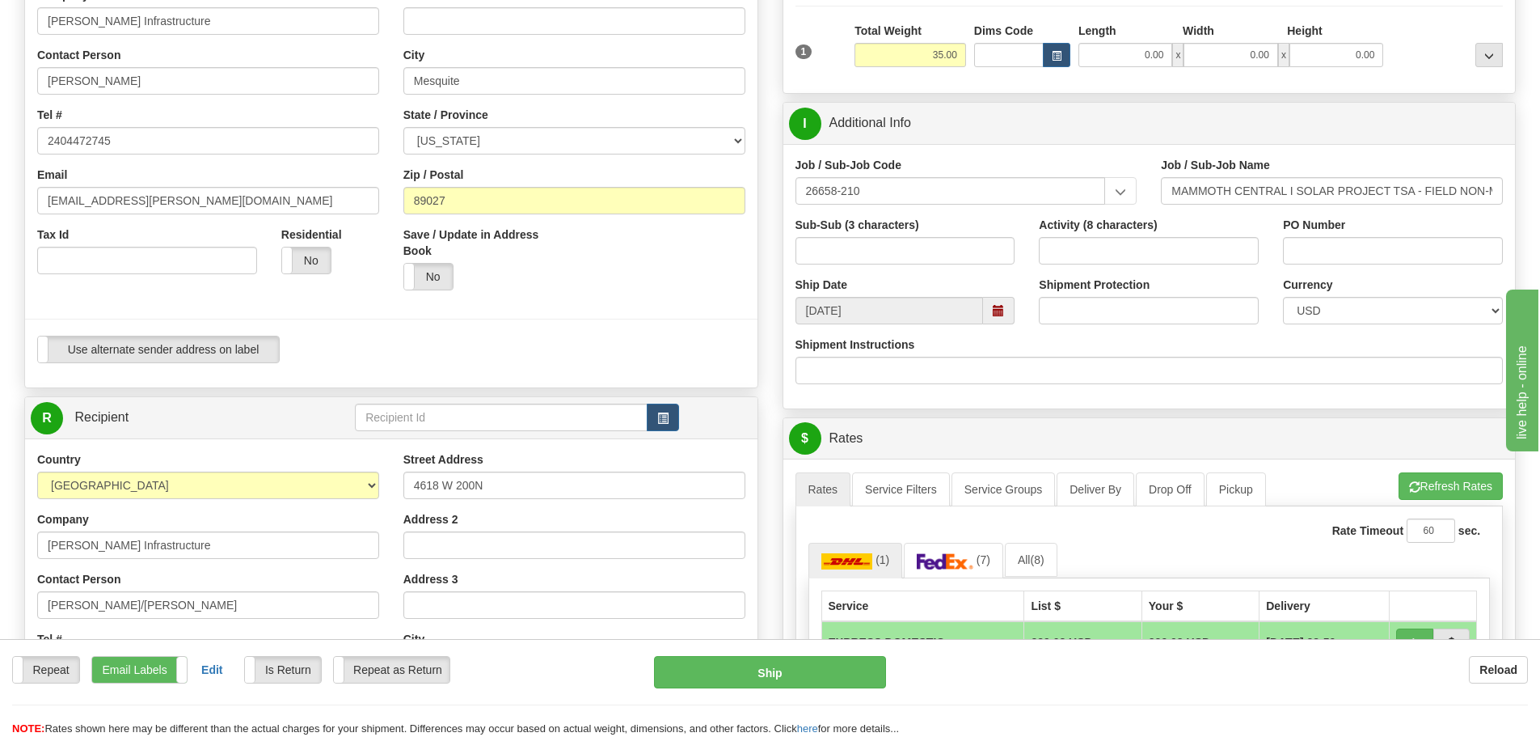
scroll to position [323, 0]
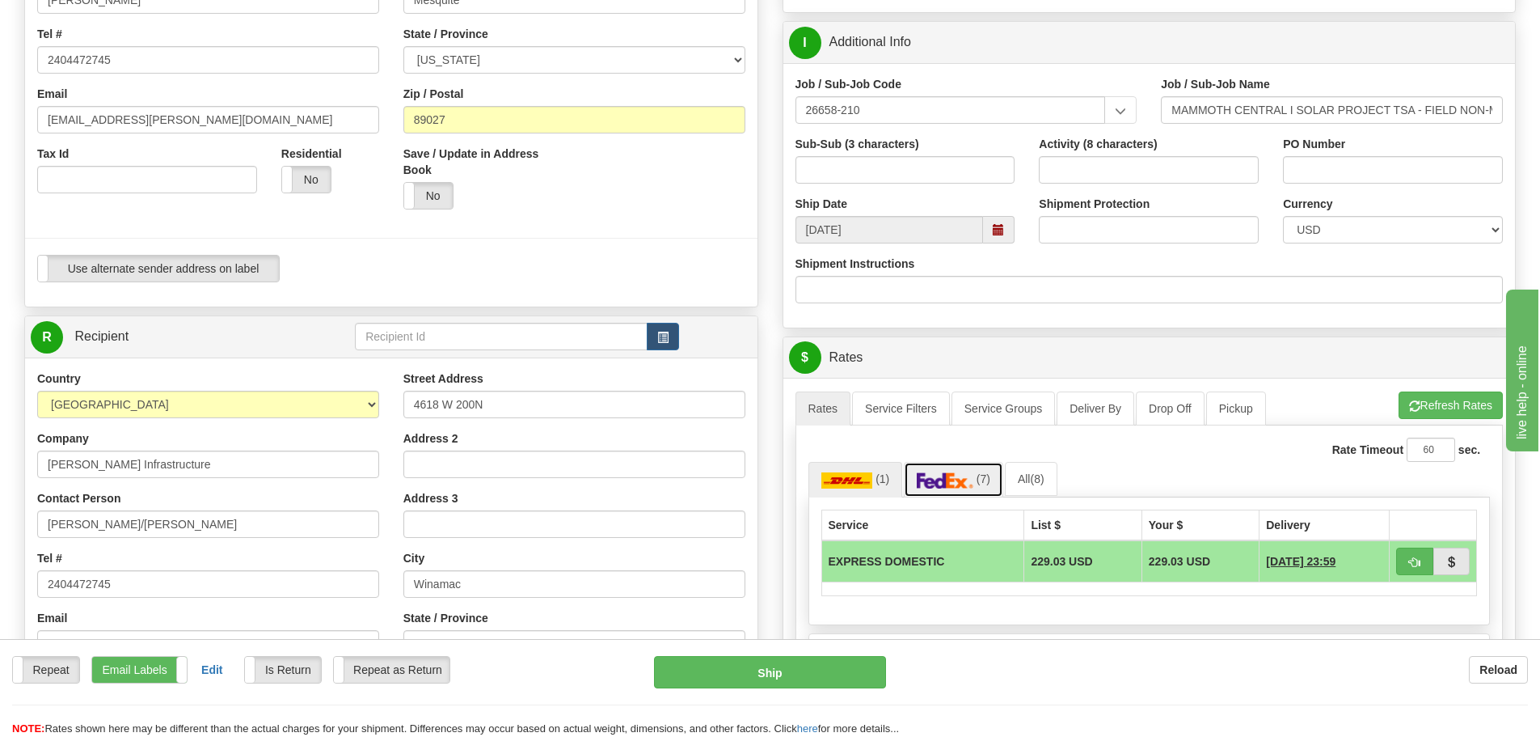
click at [934, 479] on img at bounding box center [945, 480] width 57 height 16
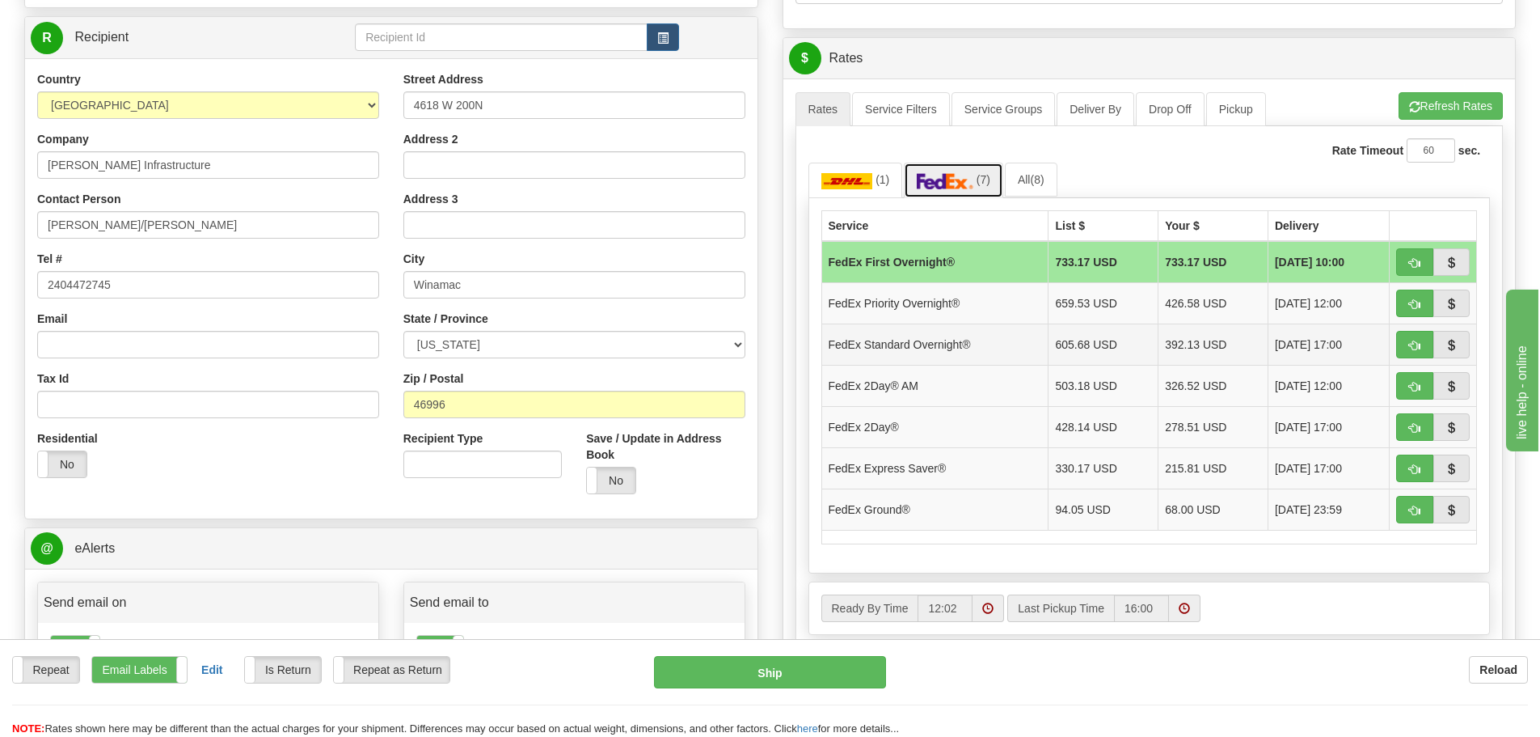
scroll to position [728, 0]
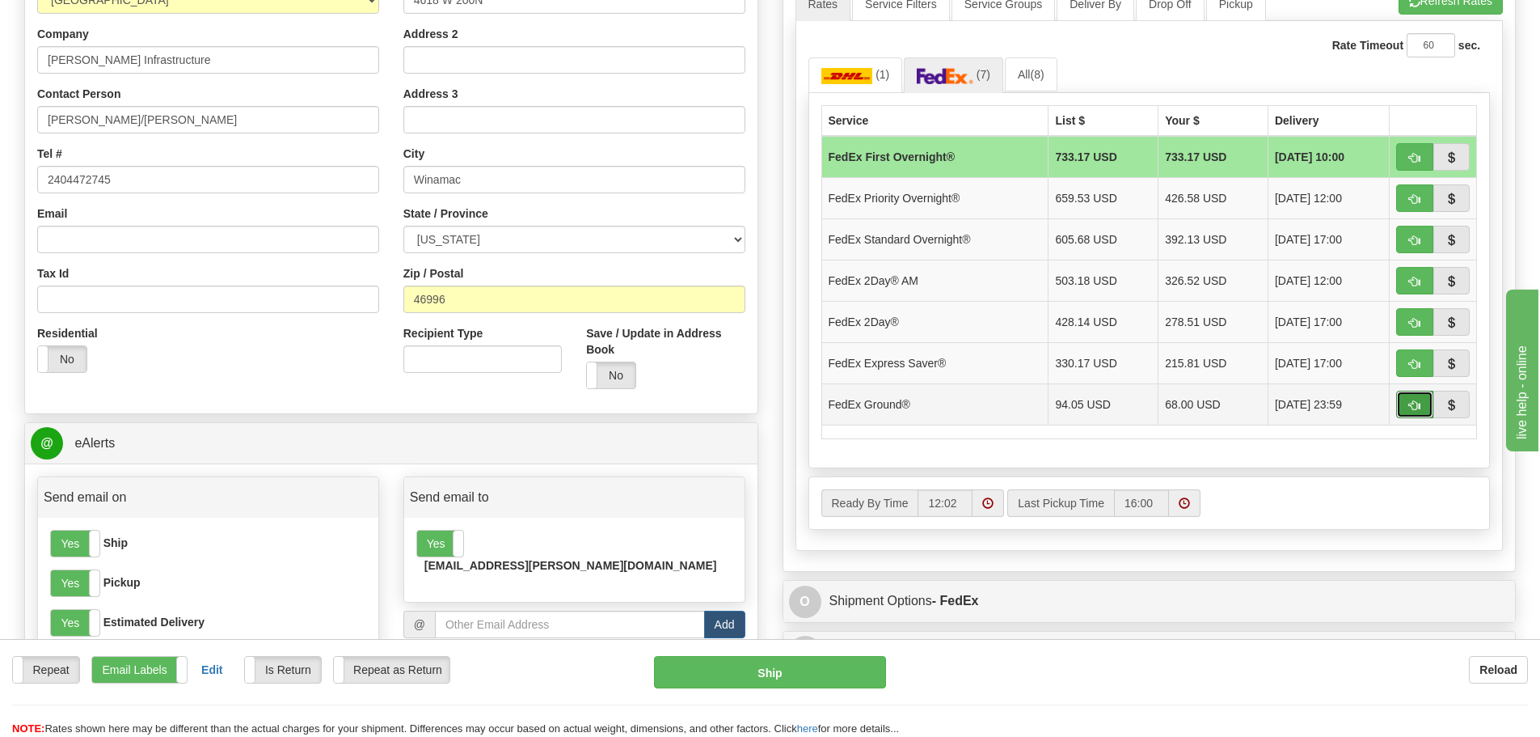
click at [1415, 406] on span "button" at bounding box center [1414, 405] width 11 height 11
type input "92"
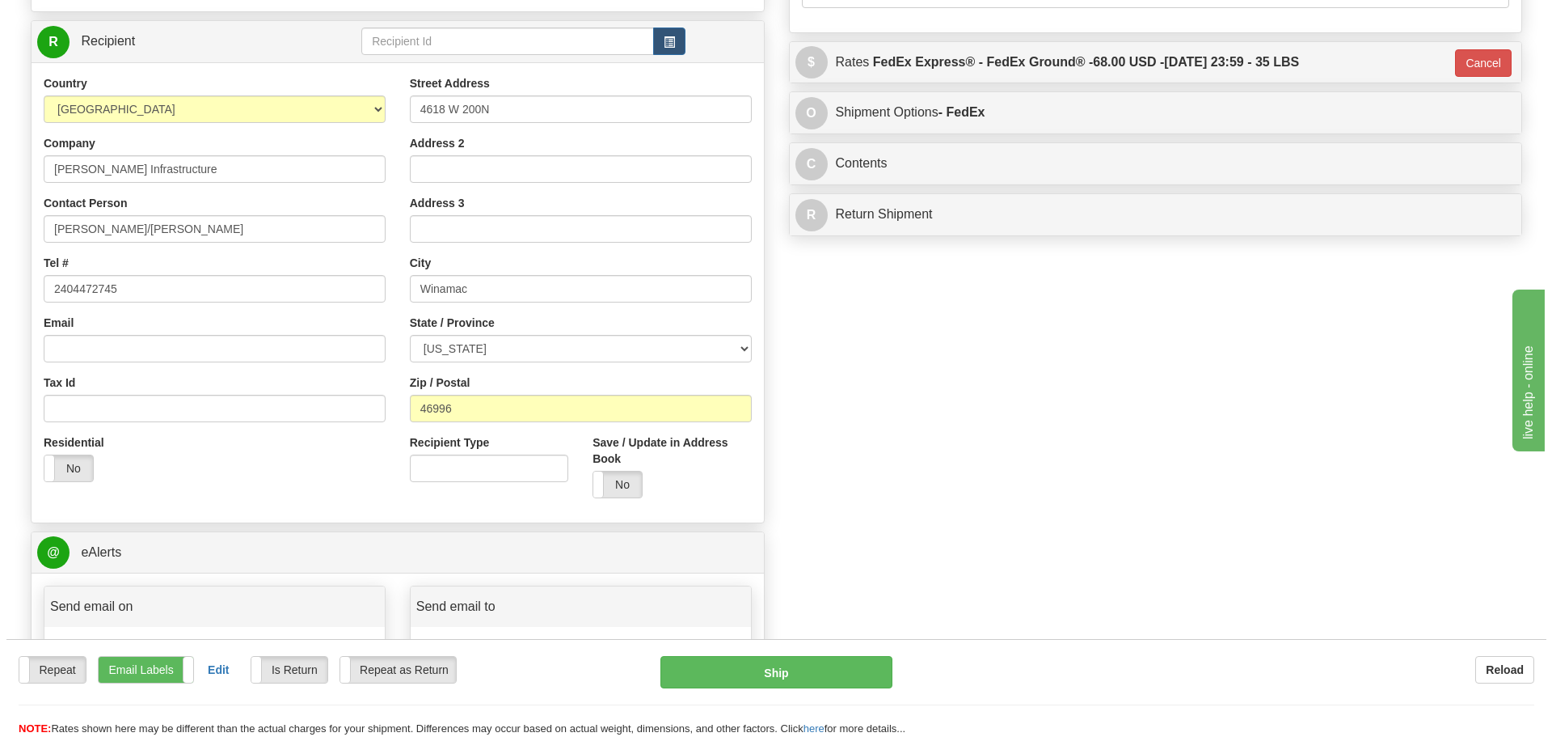
scroll to position [647, 0]
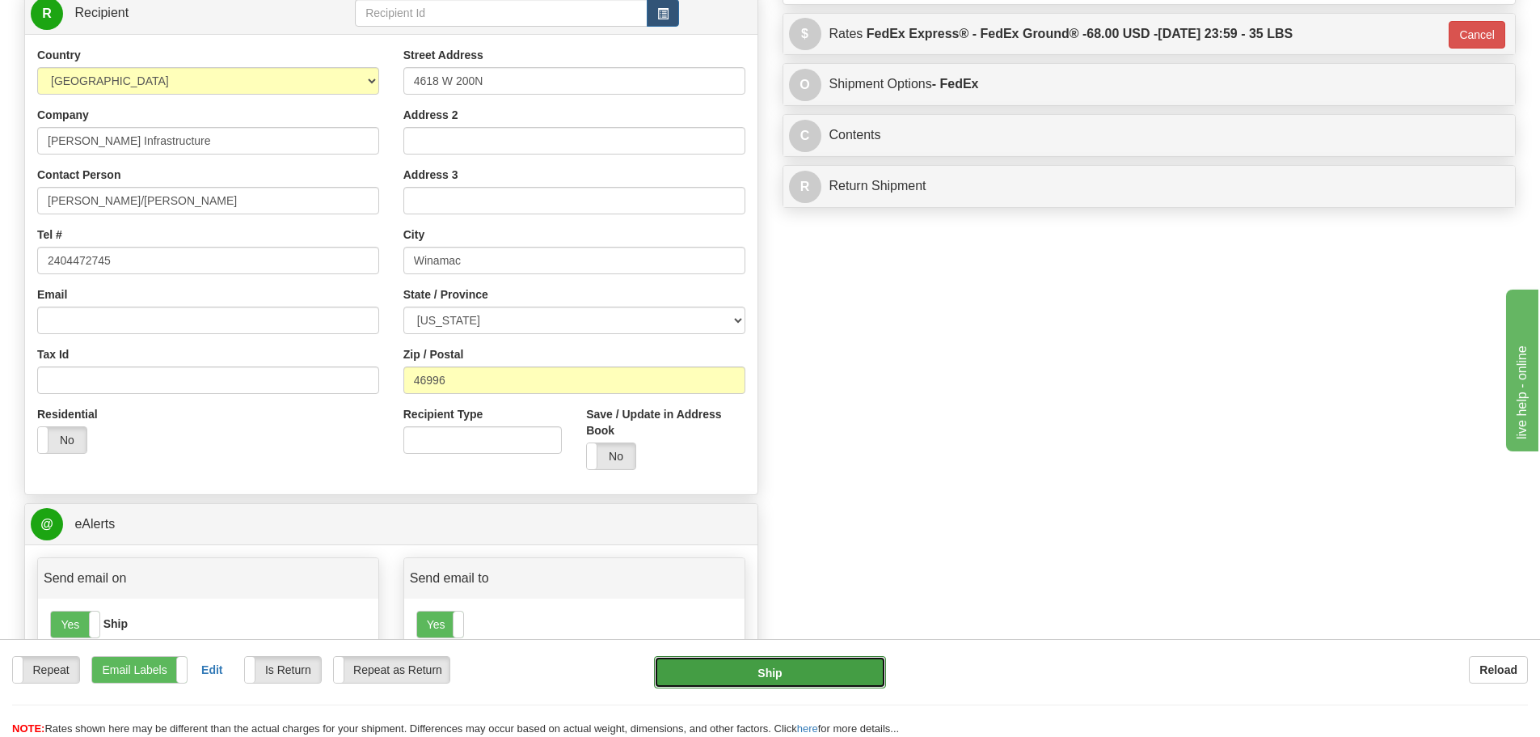
click at [775, 676] on button "Ship" at bounding box center [770, 672] width 232 height 32
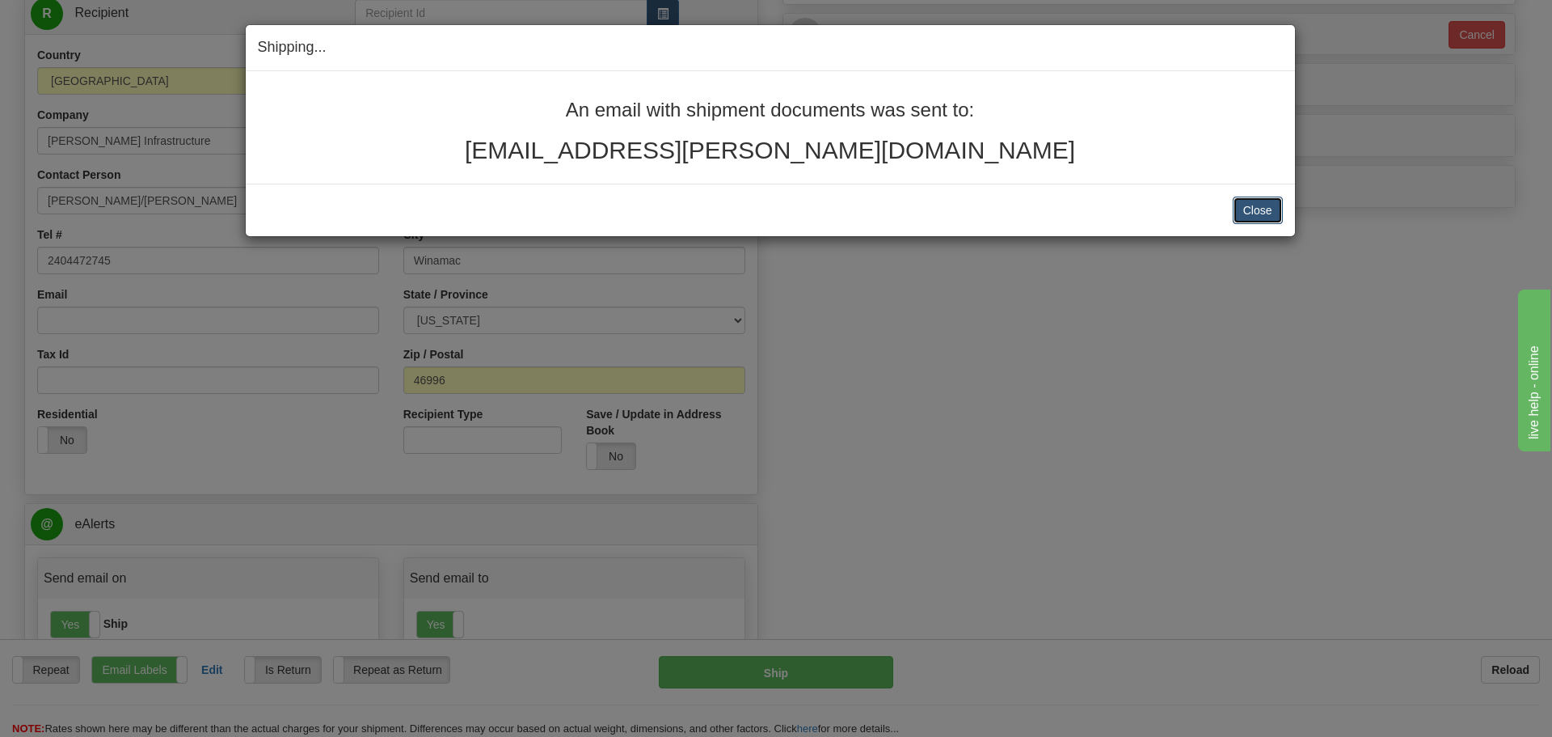
click at [1240, 210] on button "Close" at bounding box center [1258, 209] width 50 height 27
